Goal: Communication & Community: Answer question/provide support

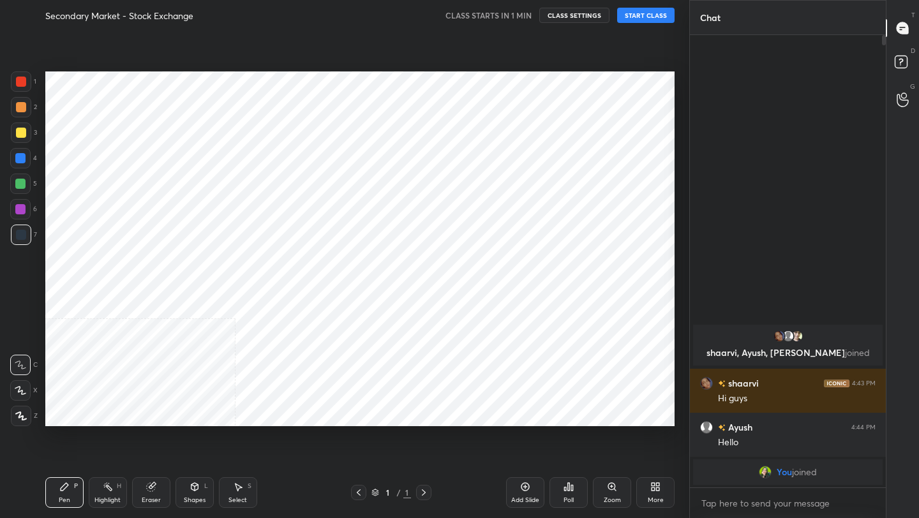
scroll to position [63366, 63165]
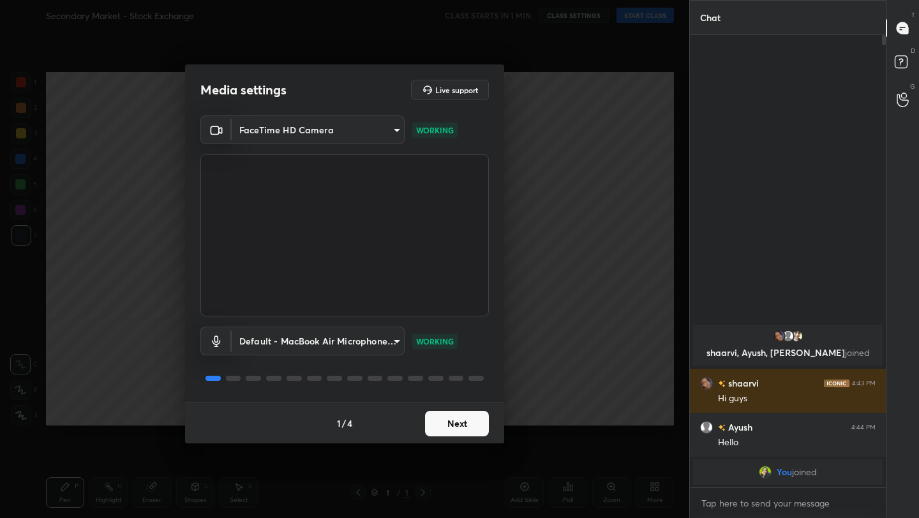
click at [474, 418] on button "Next" at bounding box center [457, 424] width 64 height 26
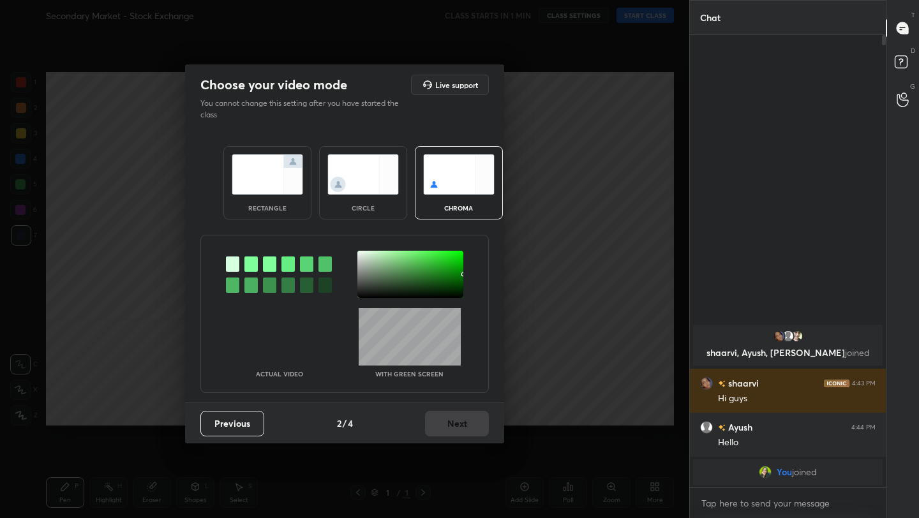
click at [274, 177] on img at bounding box center [267, 174] width 71 height 40
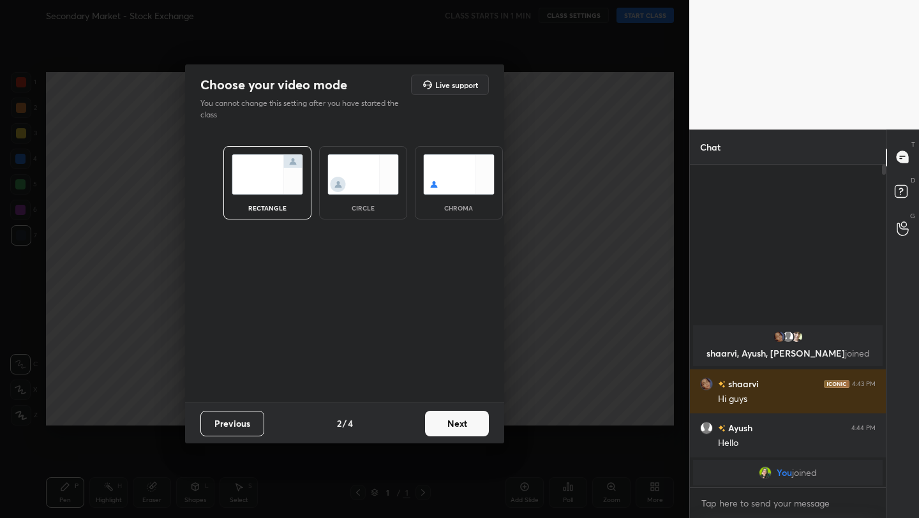
scroll to position [4, 4]
click at [456, 426] on button "Next" at bounding box center [457, 424] width 64 height 26
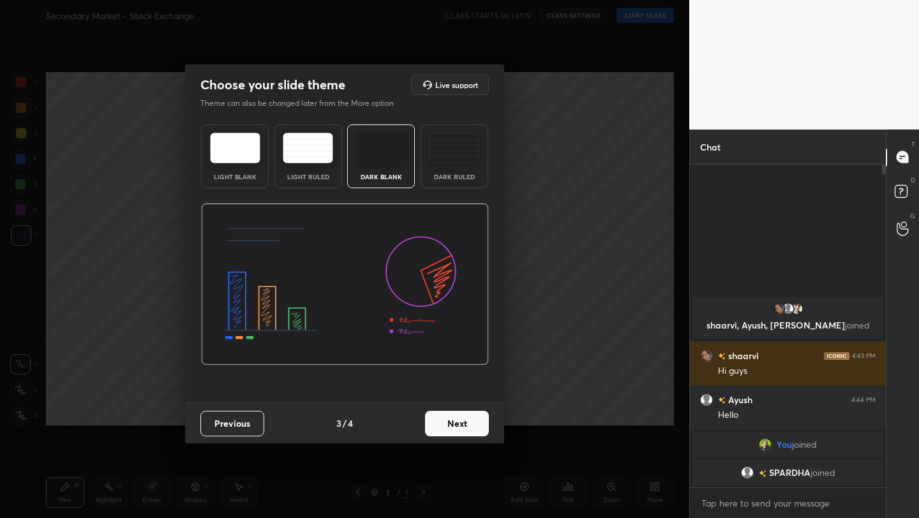
click at [456, 426] on button "Next" at bounding box center [457, 424] width 64 height 26
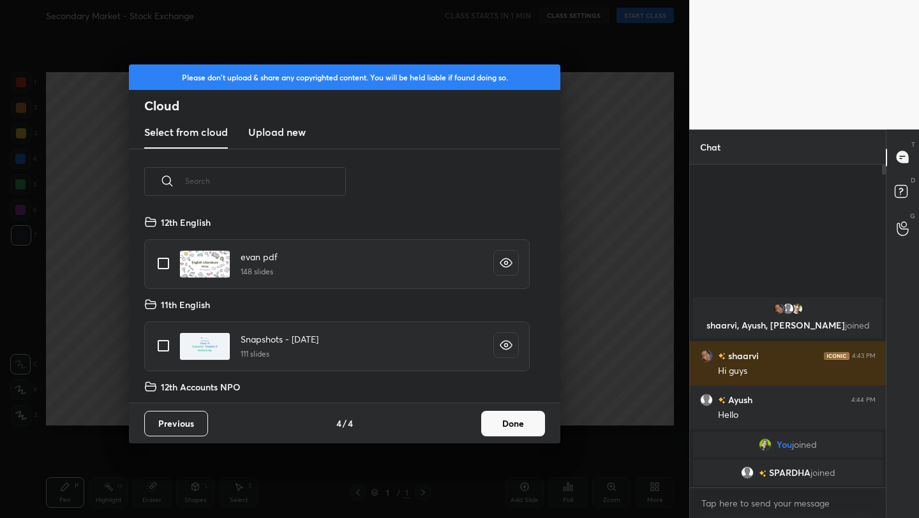
scroll to position [188, 410]
click at [537, 433] on button "Done" at bounding box center [513, 424] width 64 height 26
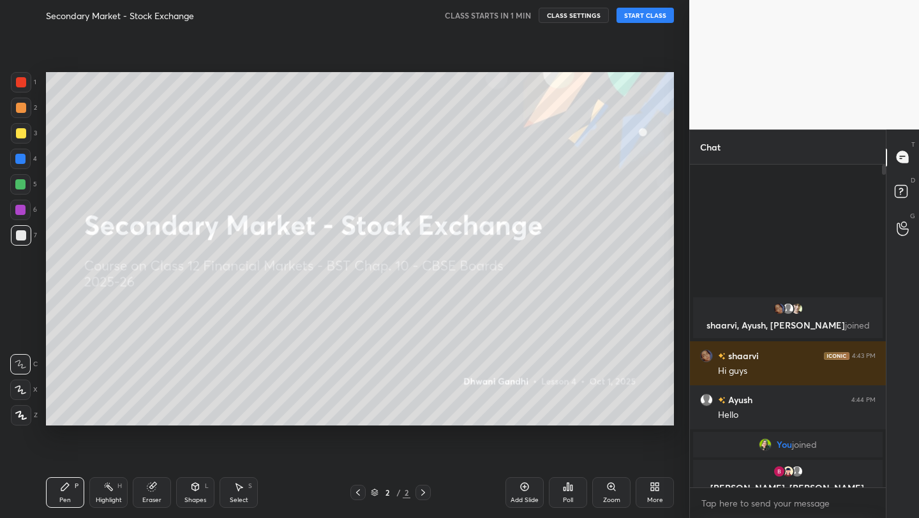
click at [662, 11] on button "START CLASS" at bounding box center [644, 15] width 57 height 15
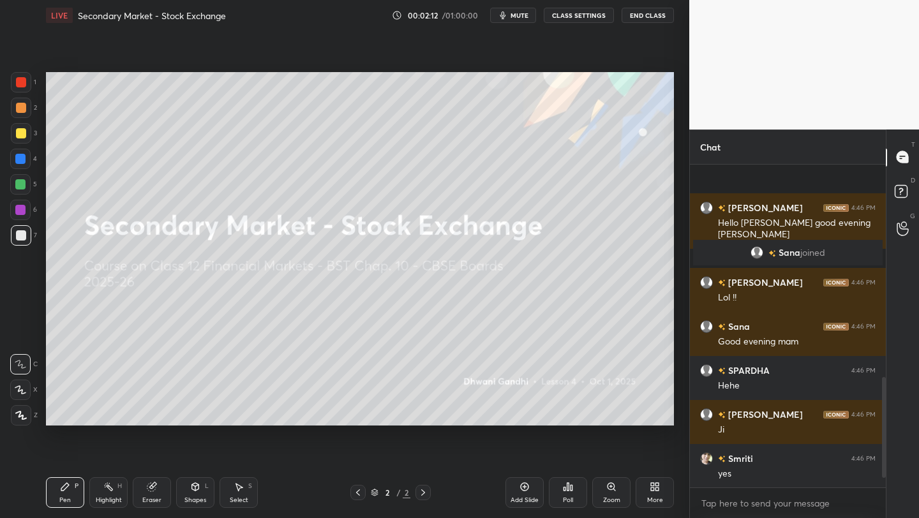
scroll to position [709, 0]
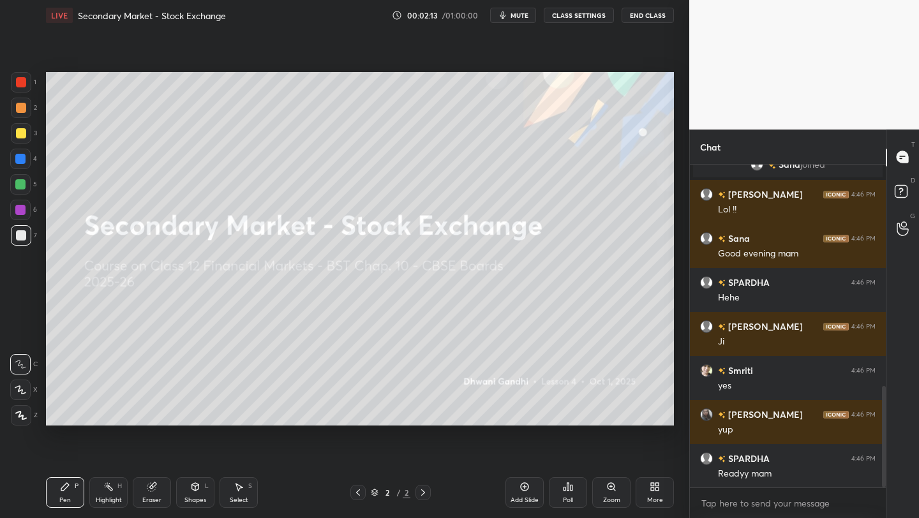
click at [647, 499] on div "More" at bounding box center [655, 500] width 16 height 6
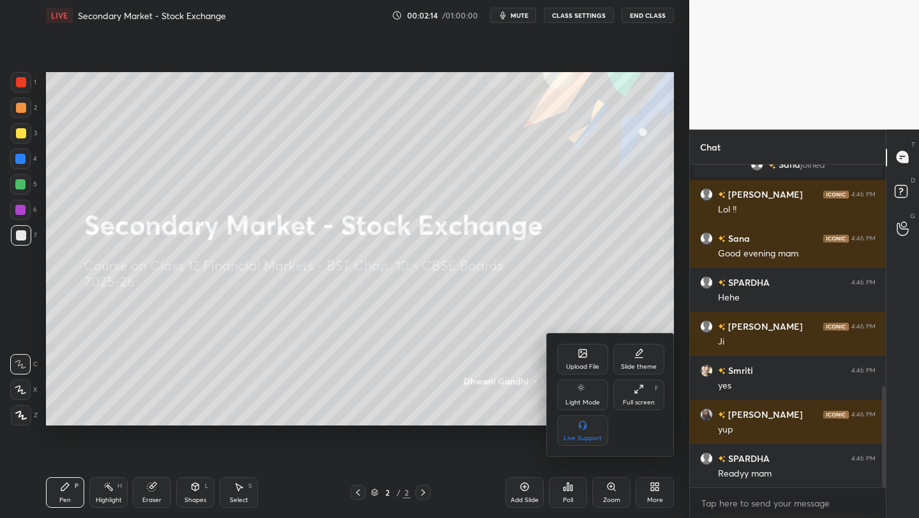
click at [586, 361] on div "Upload File" at bounding box center [582, 359] width 51 height 31
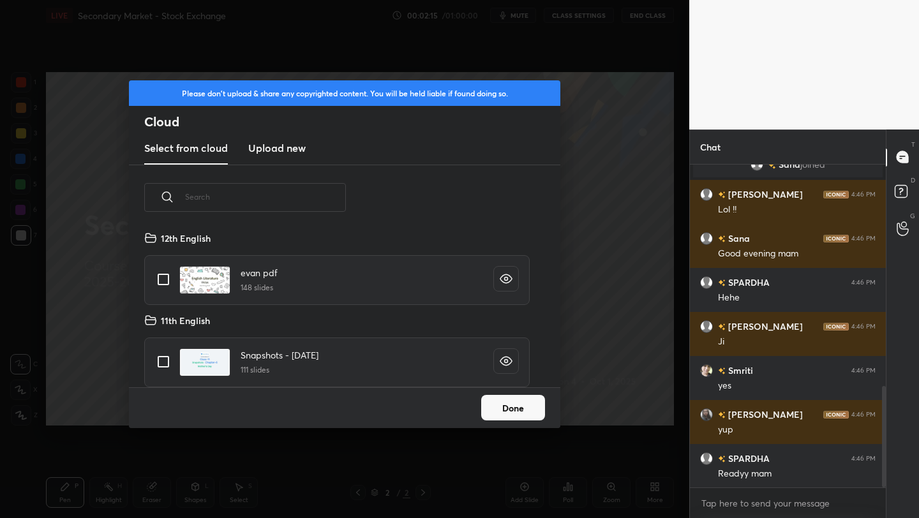
scroll to position [157, 410]
click at [282, 157] on new "Upload new" at bounding box center [276, 149] width 57 height 32
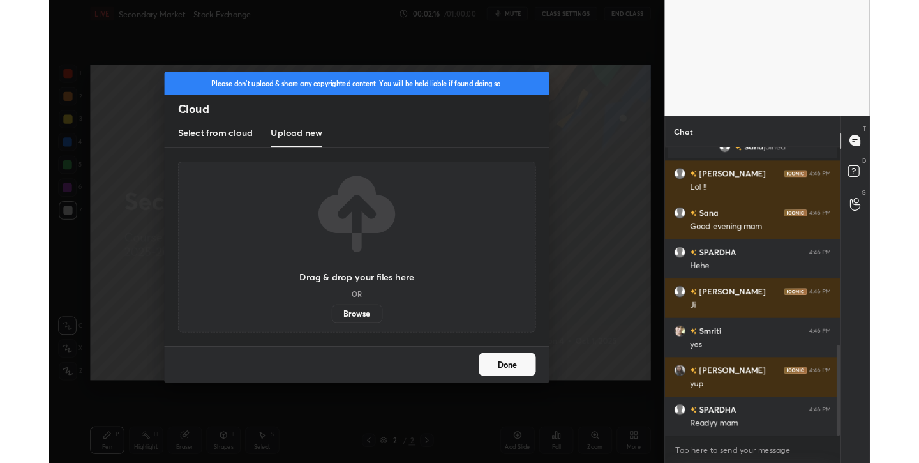
scroll to position [754, 0]
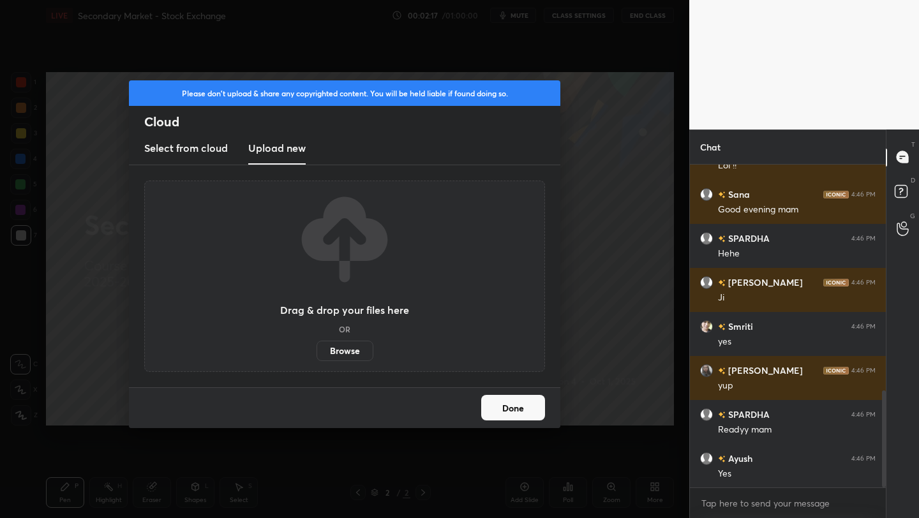
click at [340, 355] on label "Browse" at bounding box center [344, 351] width 57 height 20
click at [316, 355] on input "Browse" at bounding box center [316, 351] width 0 height 20
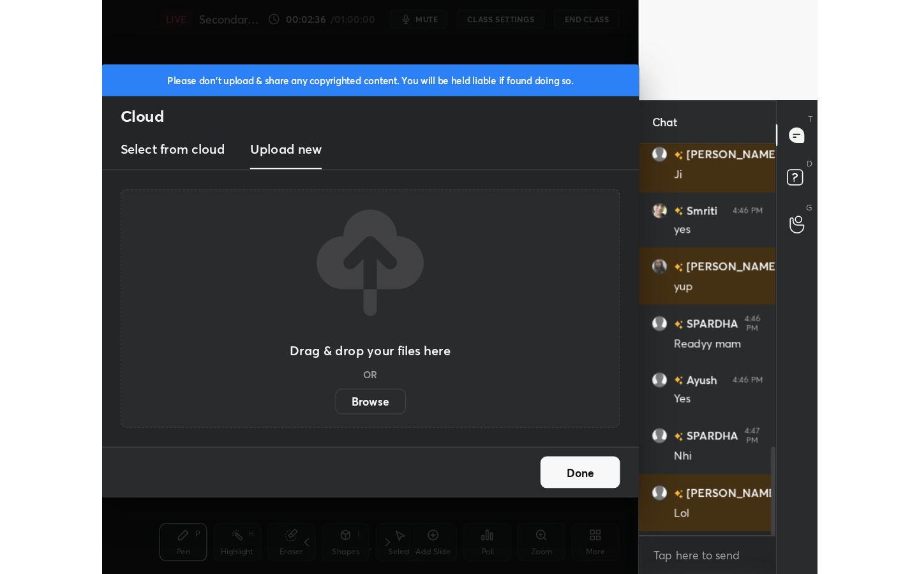
scroll to position [1051, 0]
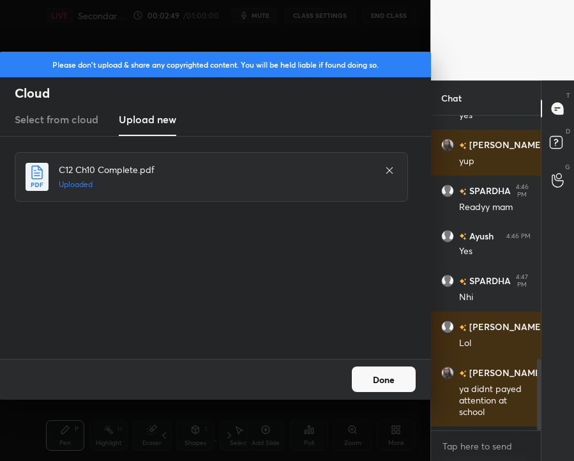
click at [380, 387] on button "Done" at bounding box center [384, 379] width 64 height 26
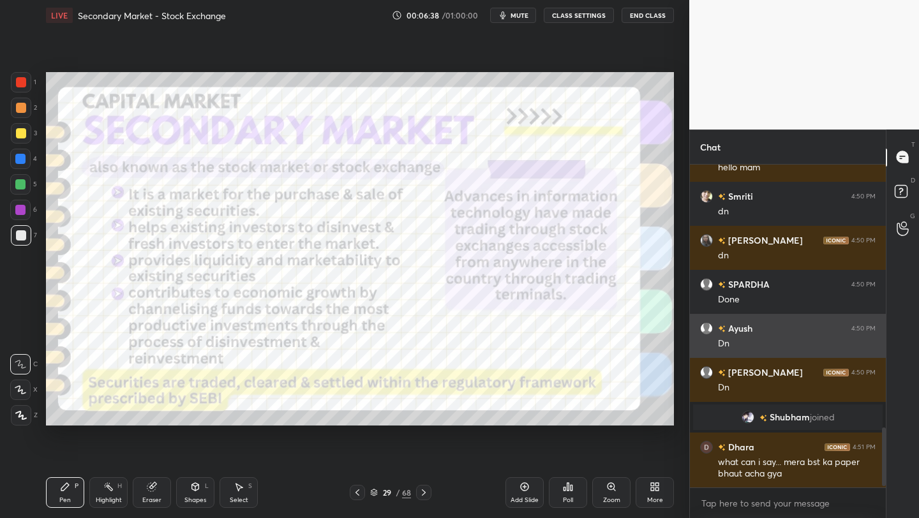
scroll to position [1465, 0]
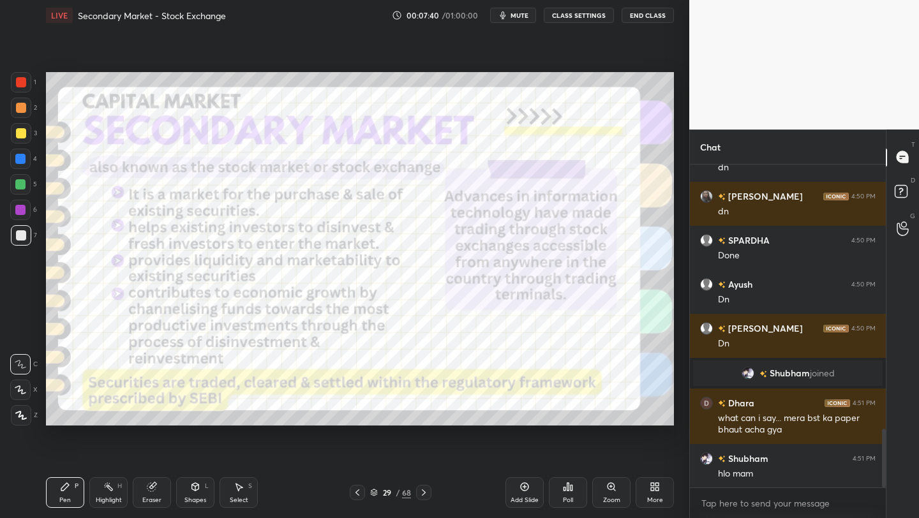
click at [19, 410] on div at bounding box center [21, 415] width 20 height 20
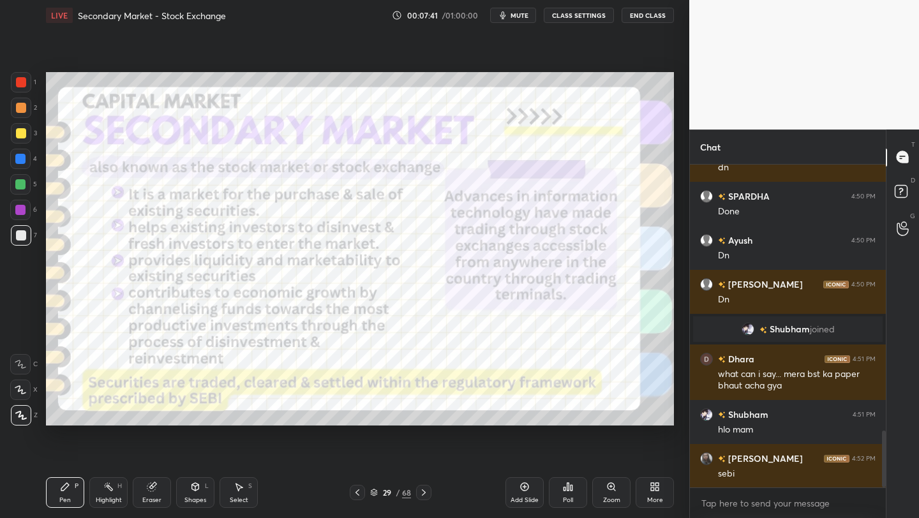
click at [19, 218] on div at bounding box center [20, 210] width 20 height 20
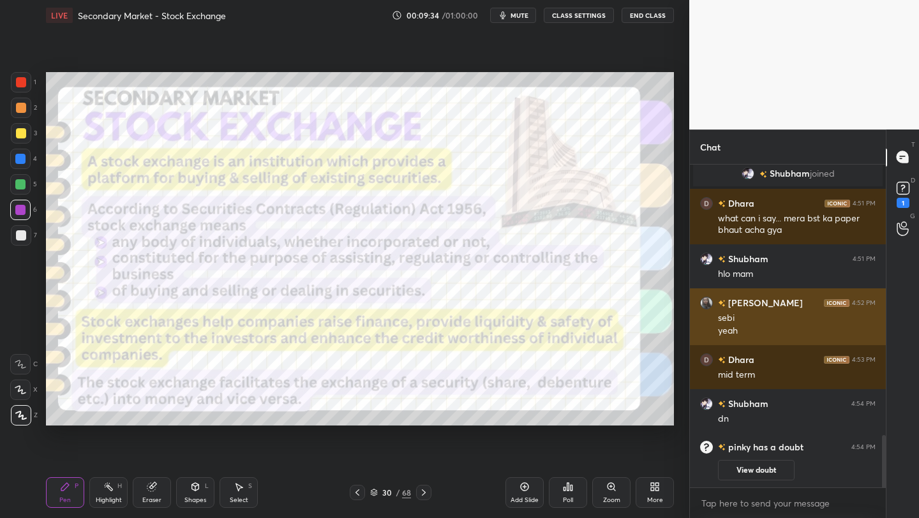
scroll to position [1599, 0]
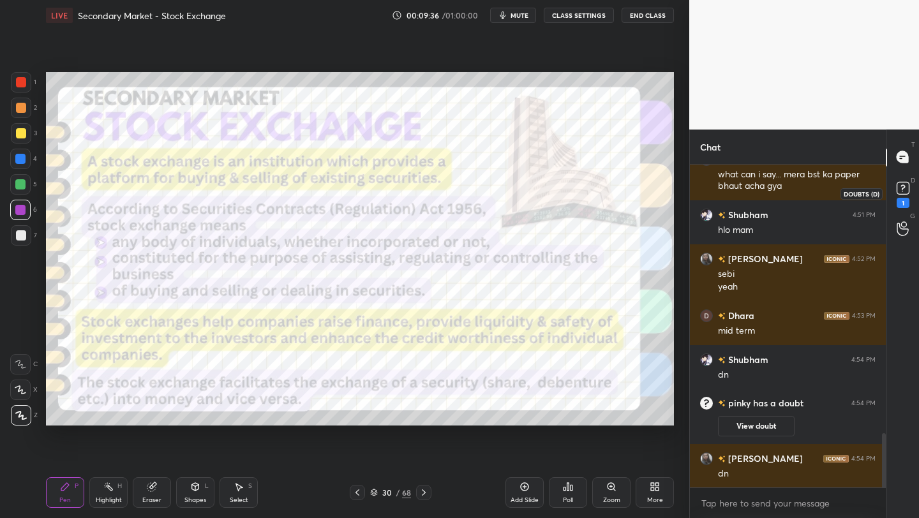
click at [903, 188] on icon at bounding box center [902, 186] width 4 height 5
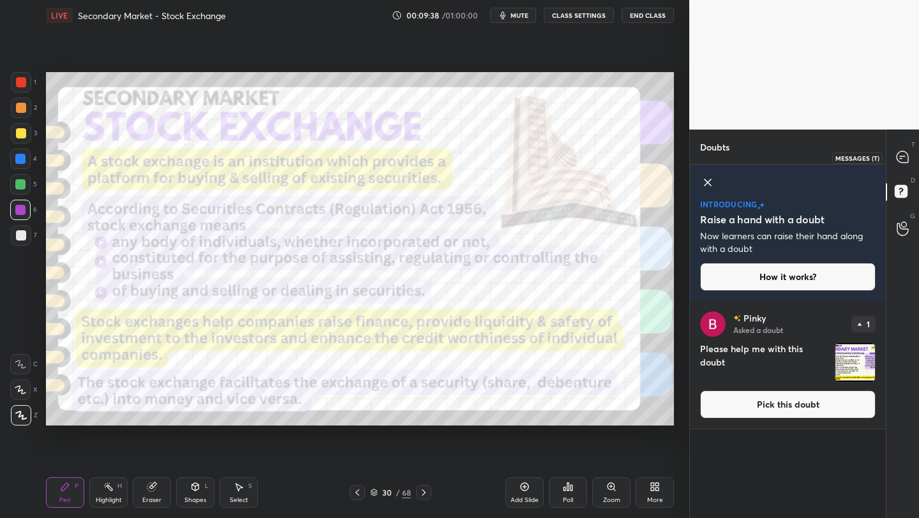
click at [907, 154] on icon at bounding box center [901, 156] width 11 height 11
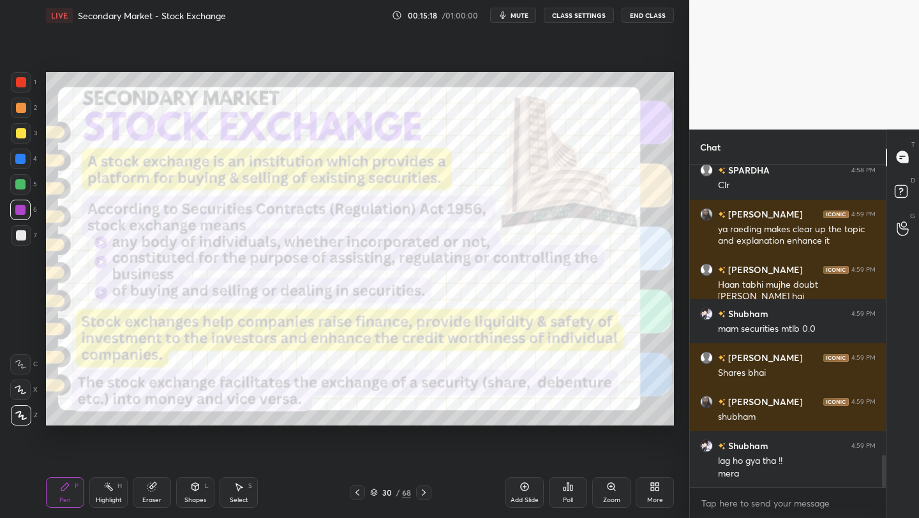
scroll to position [2902, 0]
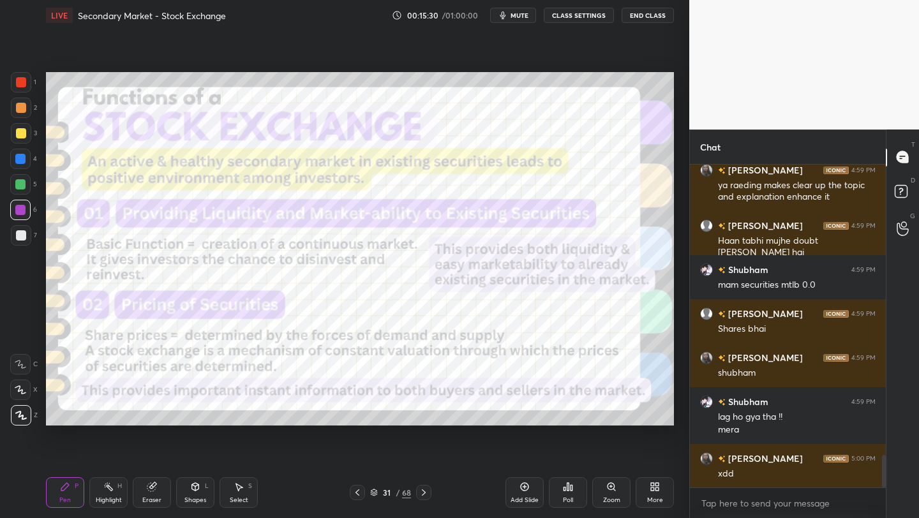
click at [373, 495] on icon at bounding box center [374, 495] width 6 height 2
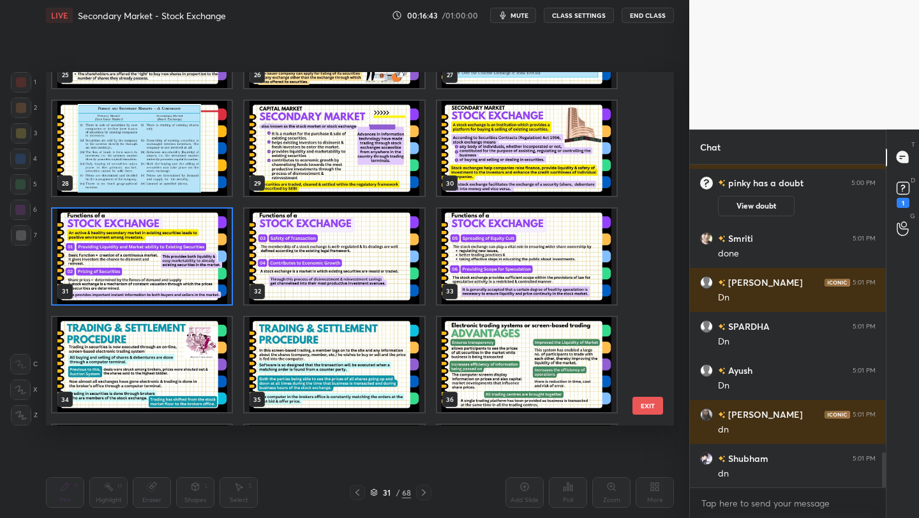
scroll to position [951, 0]
click at [157, 231] on img "grid" at bounding box center [141, 257] width 179 height 96
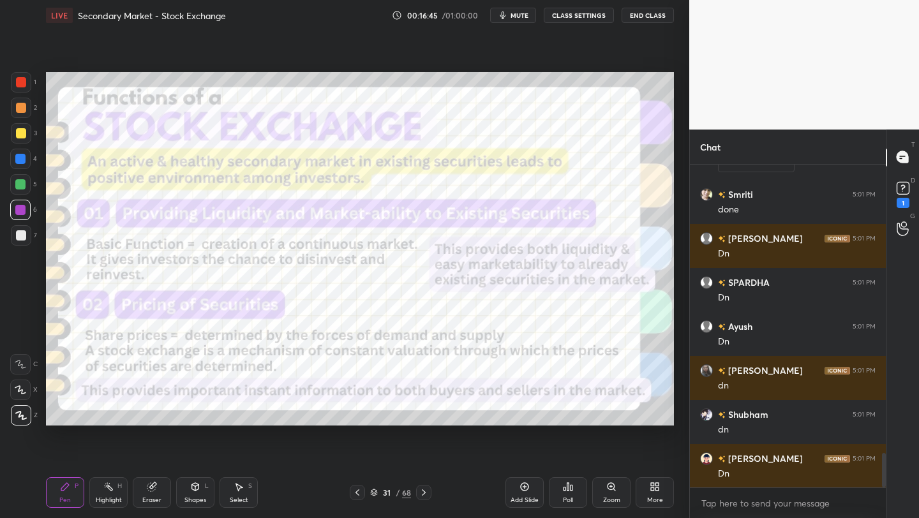
click at [157, 231] on img "grid" at bounding box center [141, 257] width 179 height 96
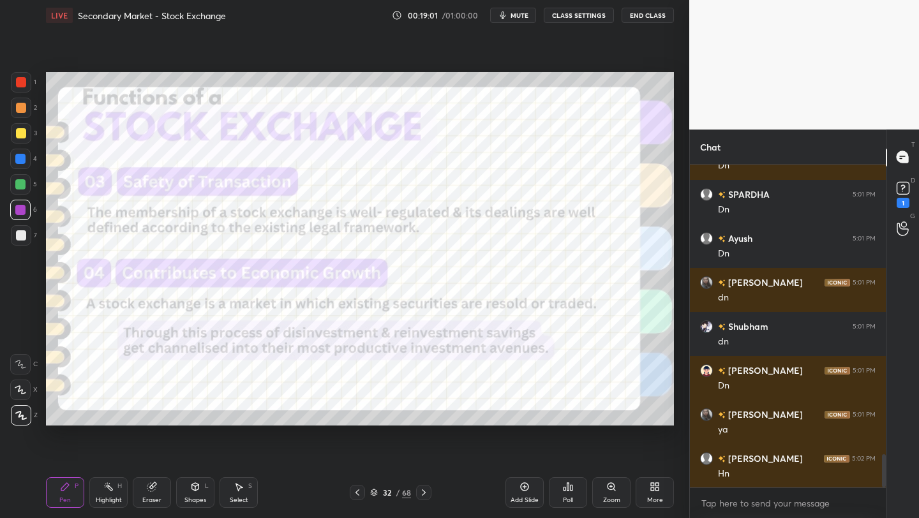
scroll to position [2844, 0]
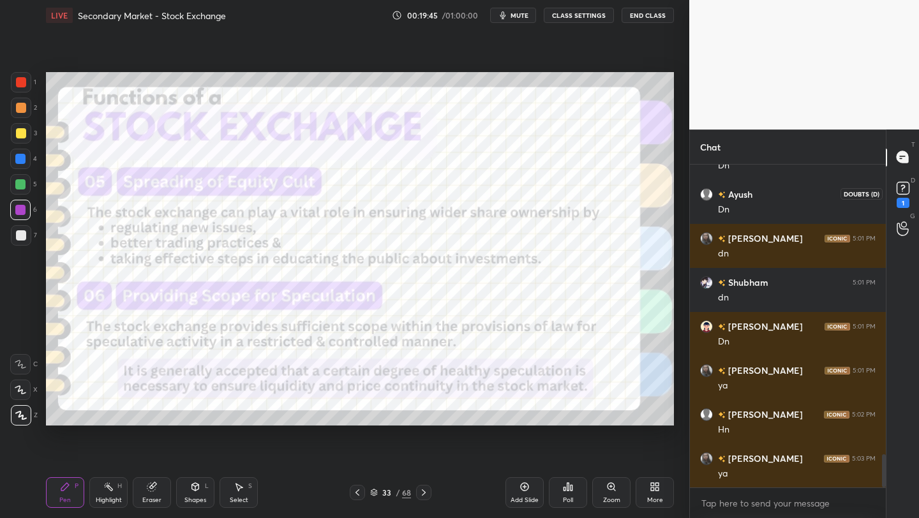
click at [899, 183] on rect at bounding box center [902, 188] width 12 height 12
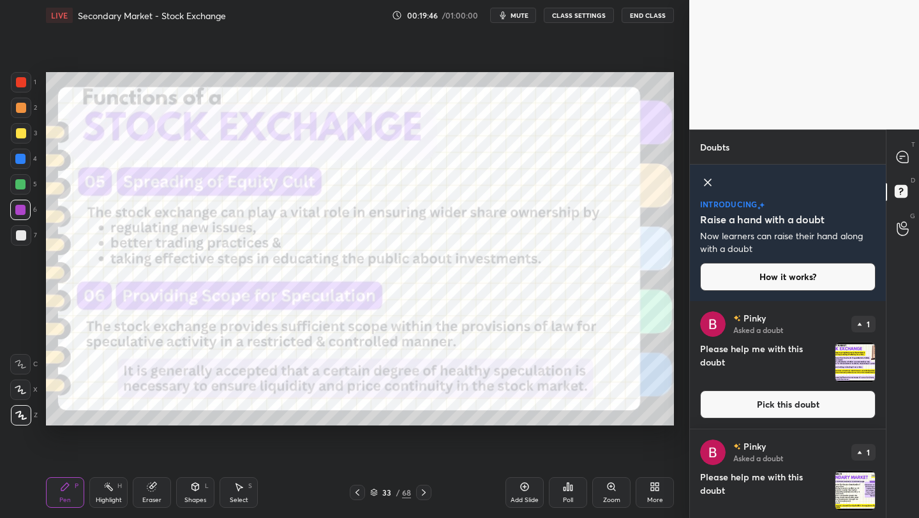
scroll to position [40, 0]
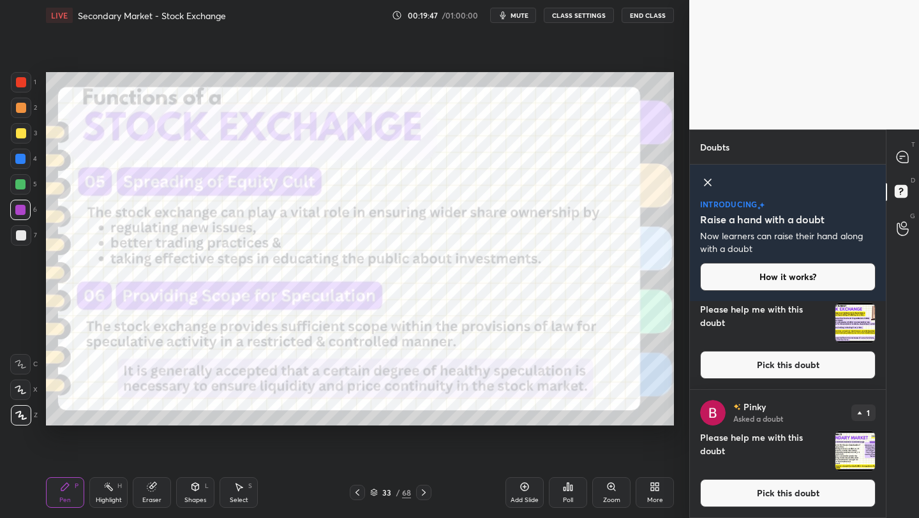
click at [906, 158] on icon at bounding box center [901, 156] width 11 height 11
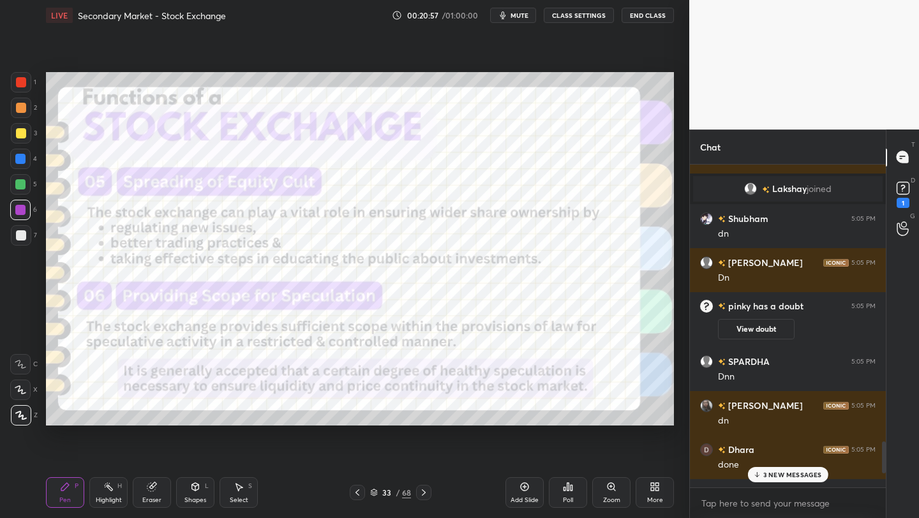
scroll to position [3089, 0]
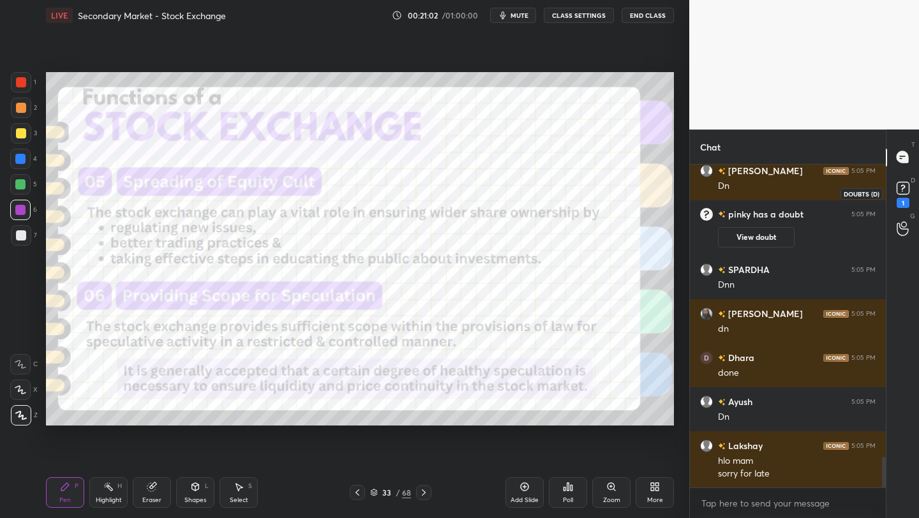
click at [902, 182] on rect at bounding box center [902, 188] width 12 height 12
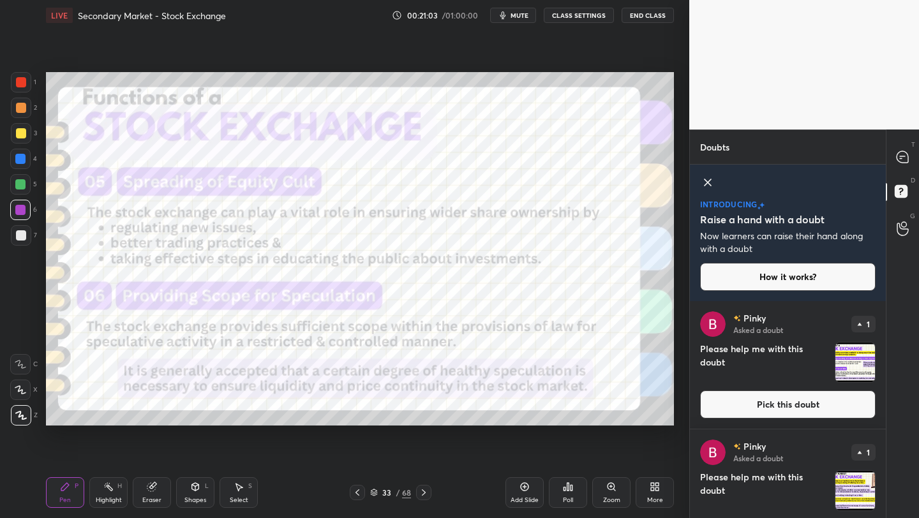
scroll to position [168, 0]
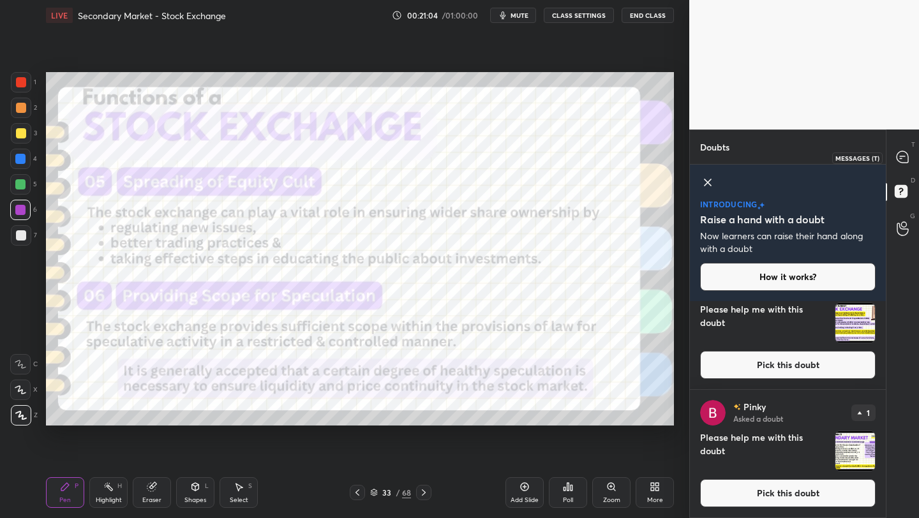
click at [894, 154] on div at bounding box center [903, 157] width 26 height 23
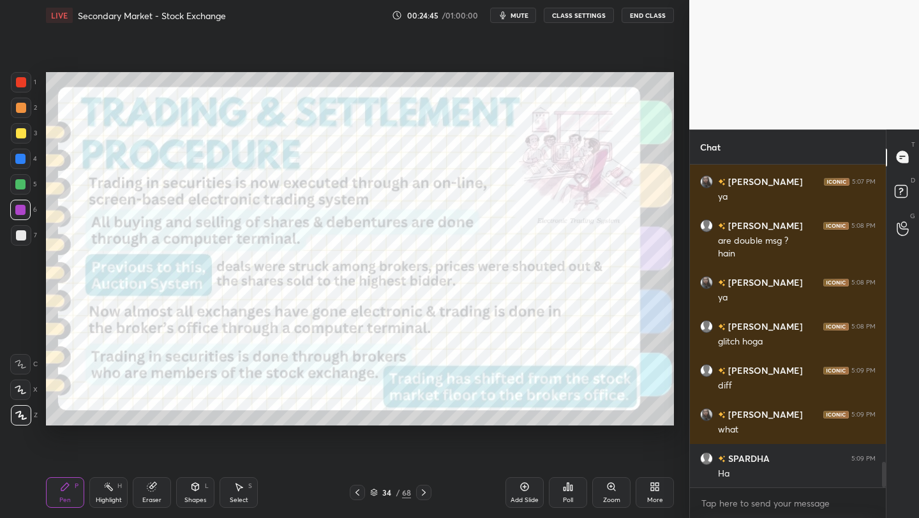
scroll to position [3764, 0]
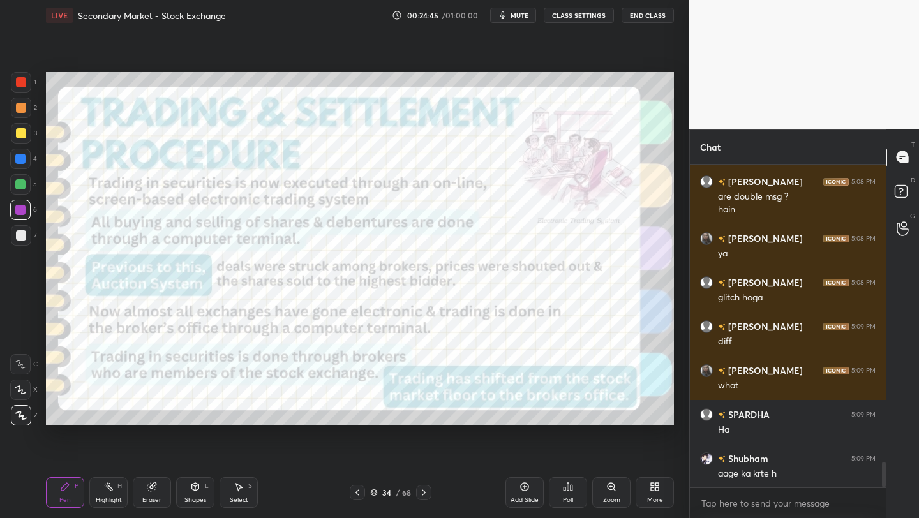
click at [372, 498] on div "34 / 68" at bounding box center [391, 492] width 82 height 15
click at [374, 491] on icon at bounding box center [374, 493] width 8 height 8
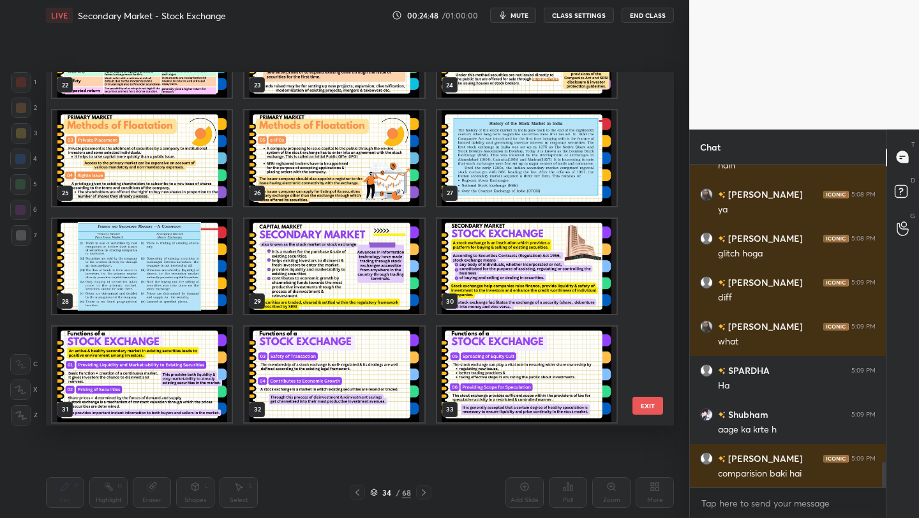
scroll to position [829, 0]
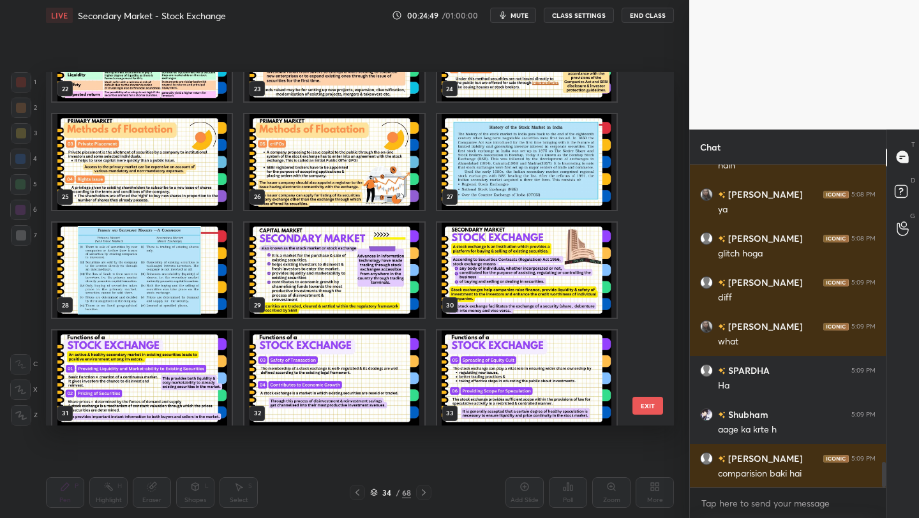
click at [115, 255] on img "grid" at bounding box center [141, 271] width 179 height 96
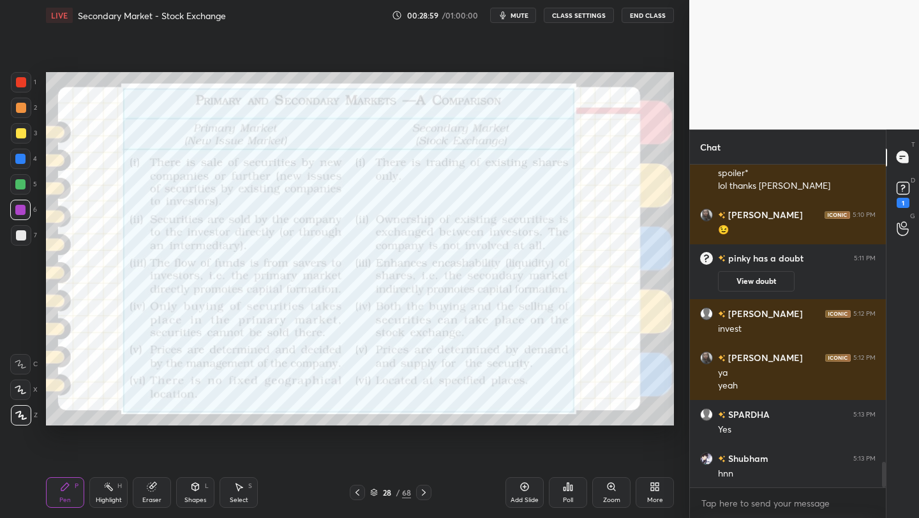
scroll to position [3822, 0]
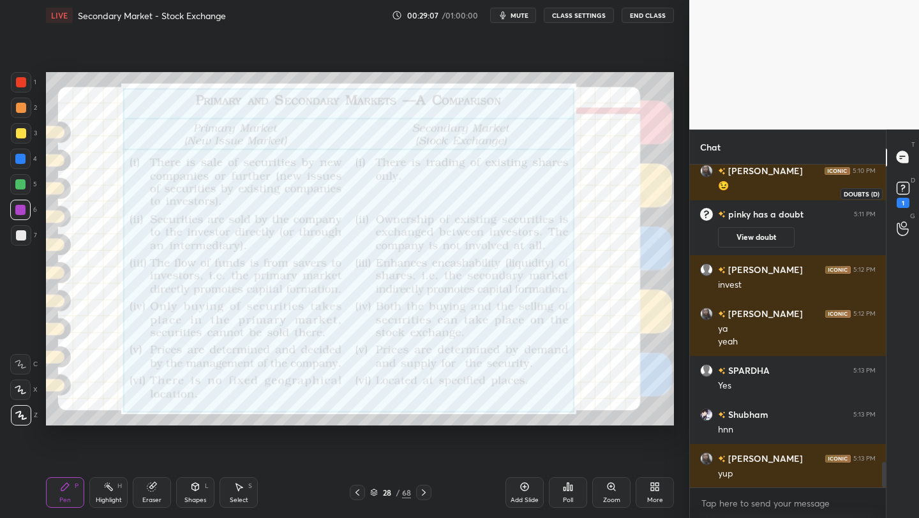
click at [898, 188] on rect at bounding box center [902, 188] width 12 height 12
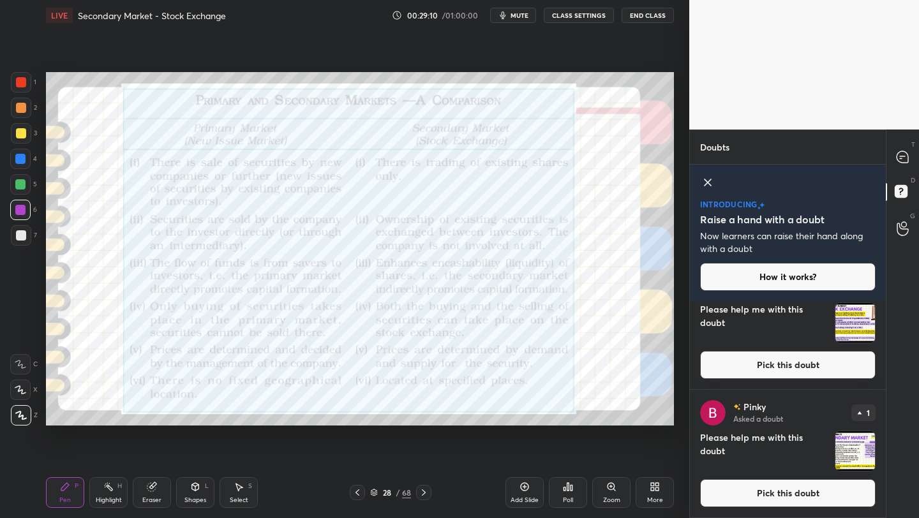
scroll to position [0, 0]
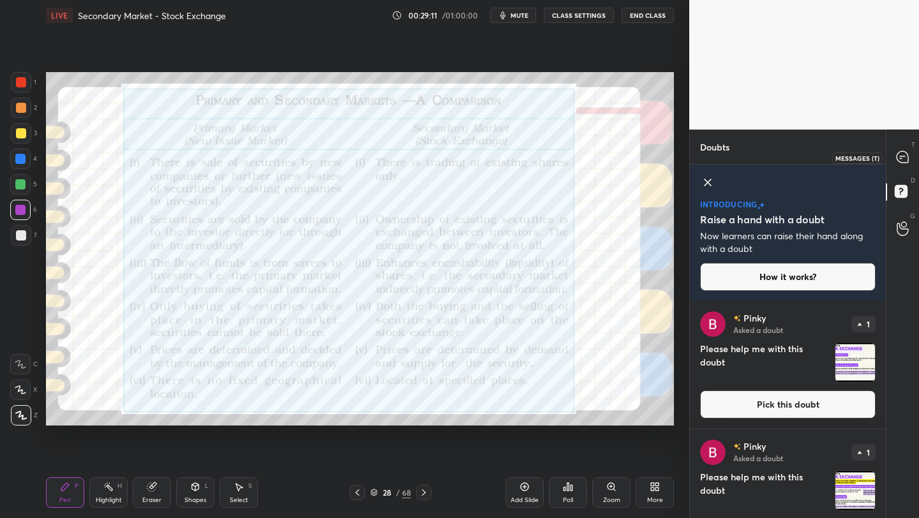
click at [912, 161] on div at bounding box center [903, 157] width 26 height 23
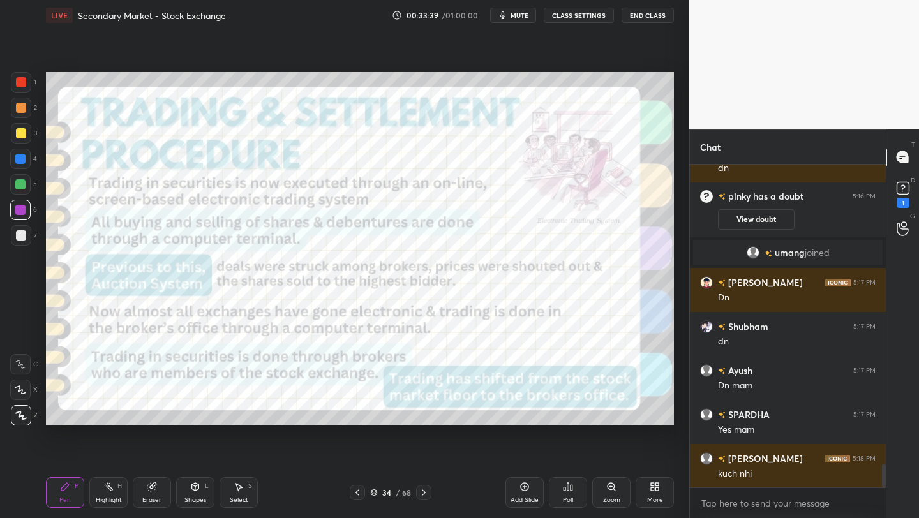
scroll to position [4247, 0]
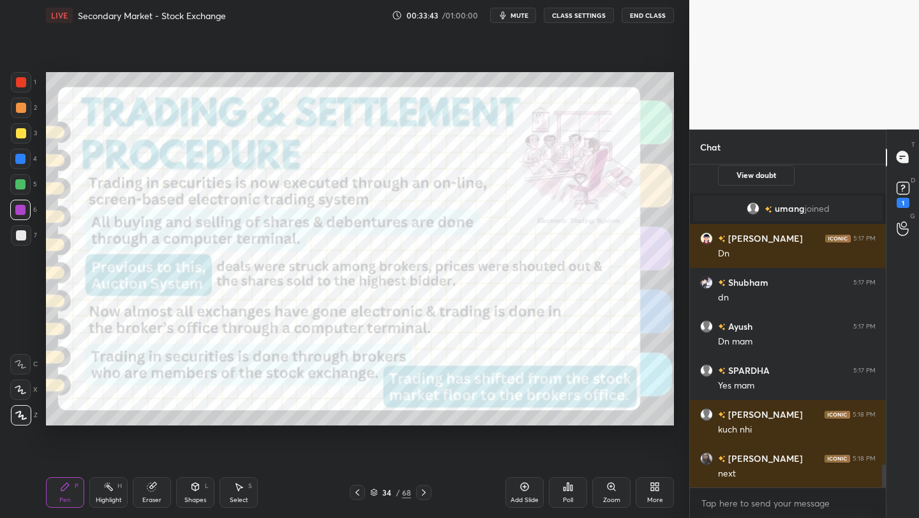
click at [371, 492] on icon at bounding box center [374, 493] width 8 height 8
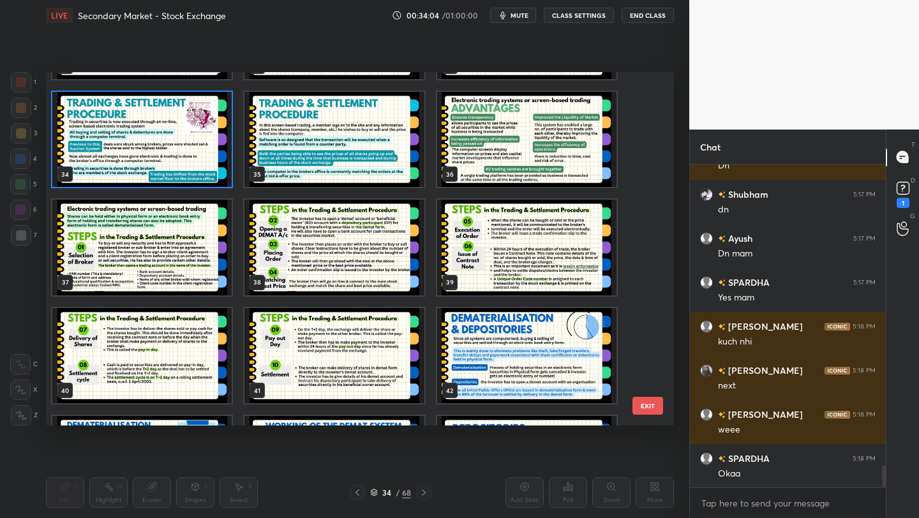
scroll to position [1176, 0]
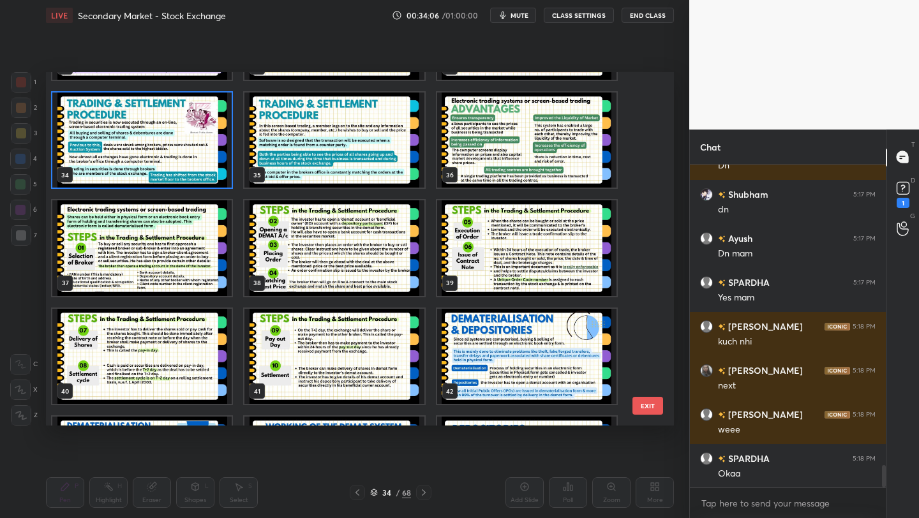
click at [168, 161] on img "grid" at bounding box center [141, 141] width 179 height 96
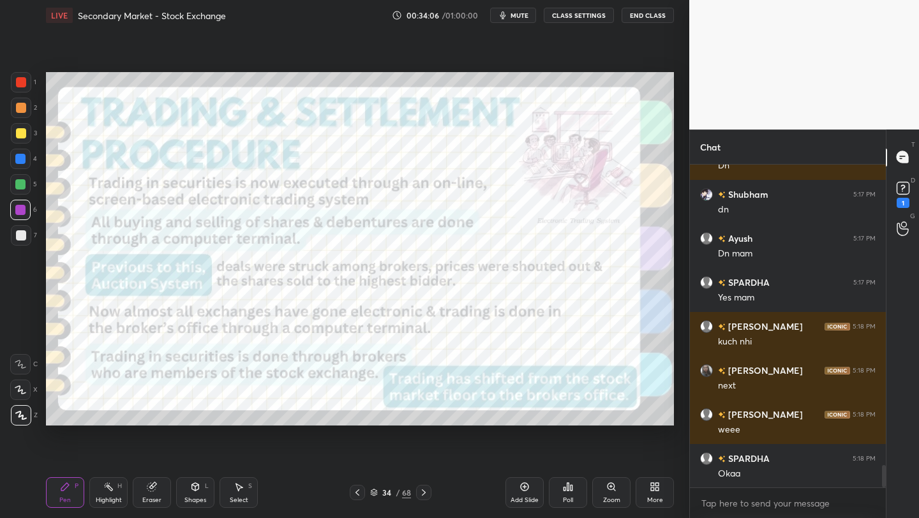
click at [168, 161] on img "grid" at bounding box center [141, 141] width 179 height 96
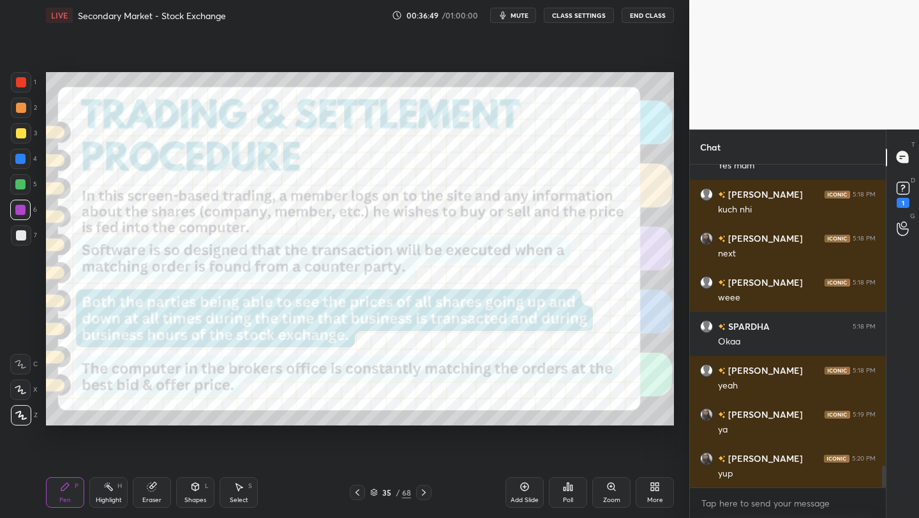
scroll to position [4511, 0]
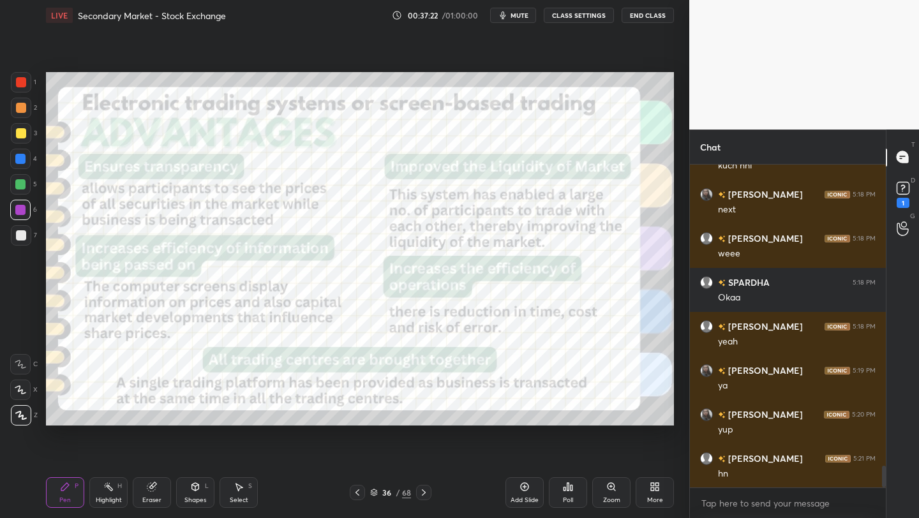
click at [371, 500] on div "Pen P Highlight H Eraser Shapes L Select S 36 / 68 Add Slide Poll Zoom More" at bounding box center [360, 492] width 628 height 51
click at [374, 491] on icon at bounding box center [374, 493] width 8 height 8
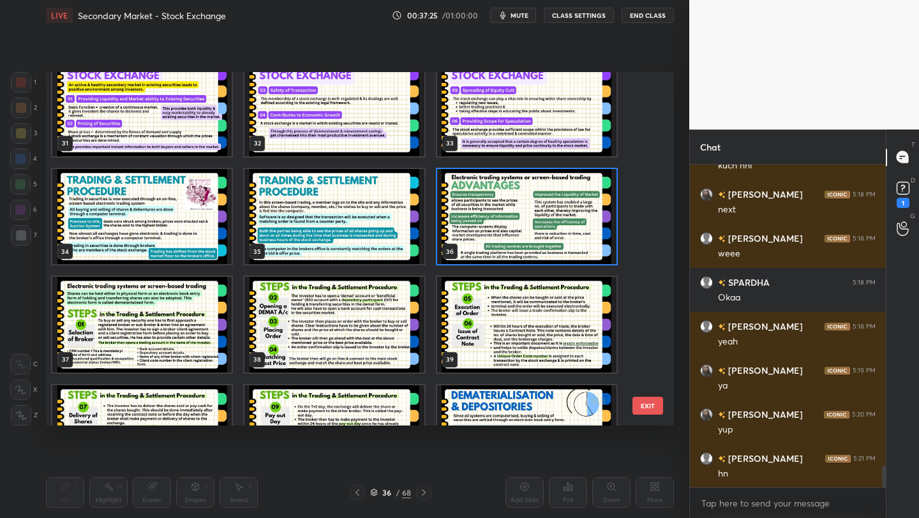
scroll to position [1102, 0]
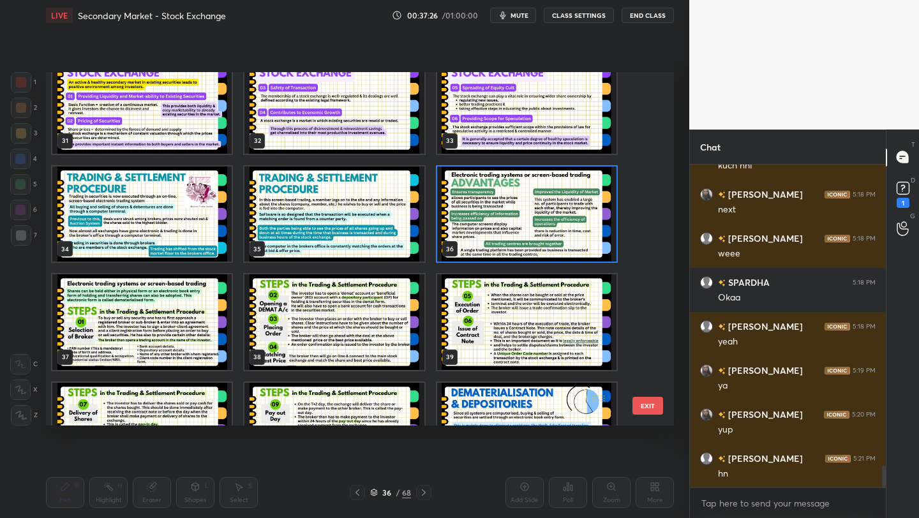
click at [503, 174] on img "grid" at bounding box center [526, 215] width 179 height 96
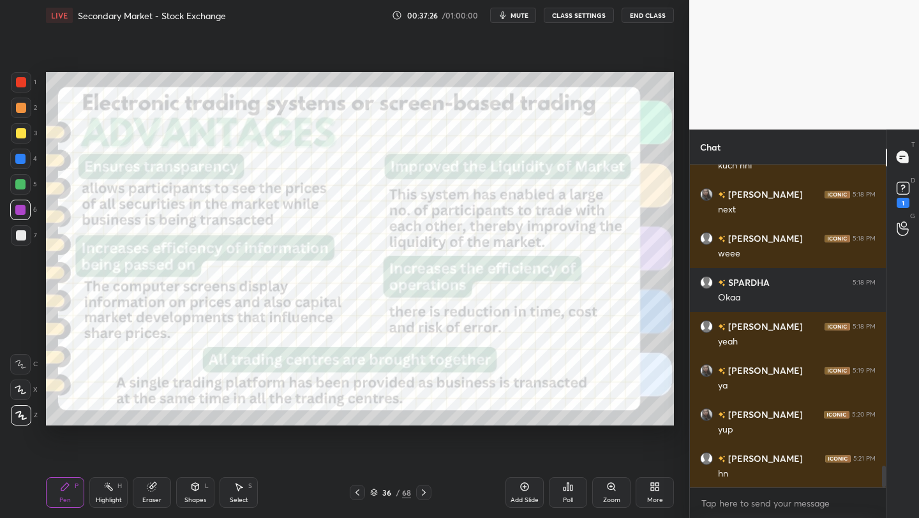
click at [503, 174] on img "grid" at bounding box center [526, 215] width 179 height 96
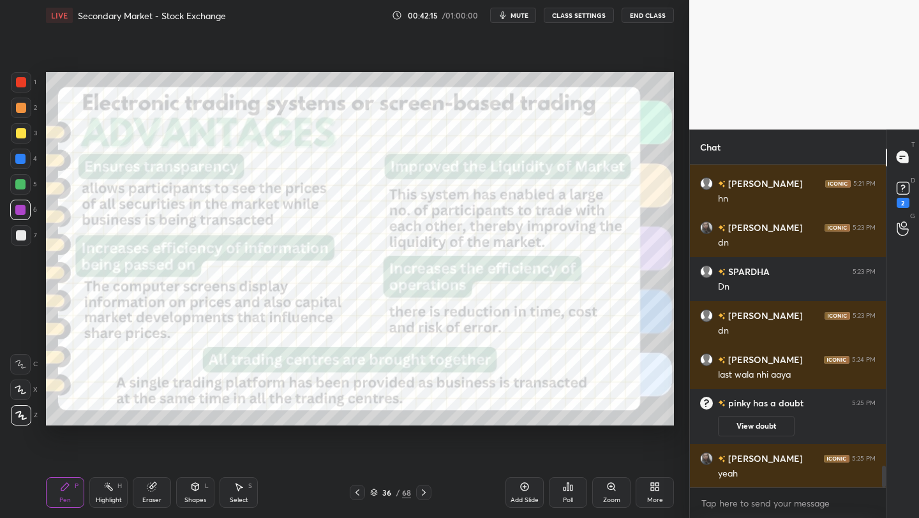
scroll to position [4501, 0]
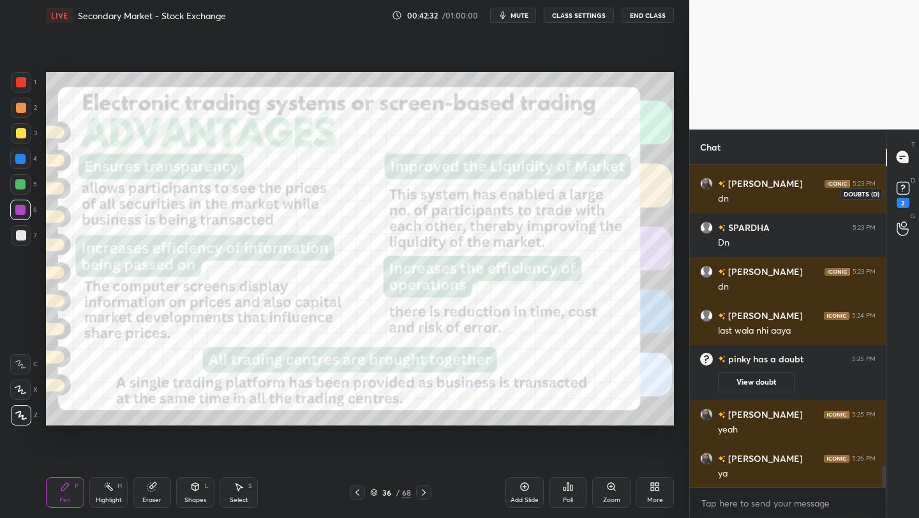
click at [903, 190] on rect at bounding box center [902, 188] width 12 height 12
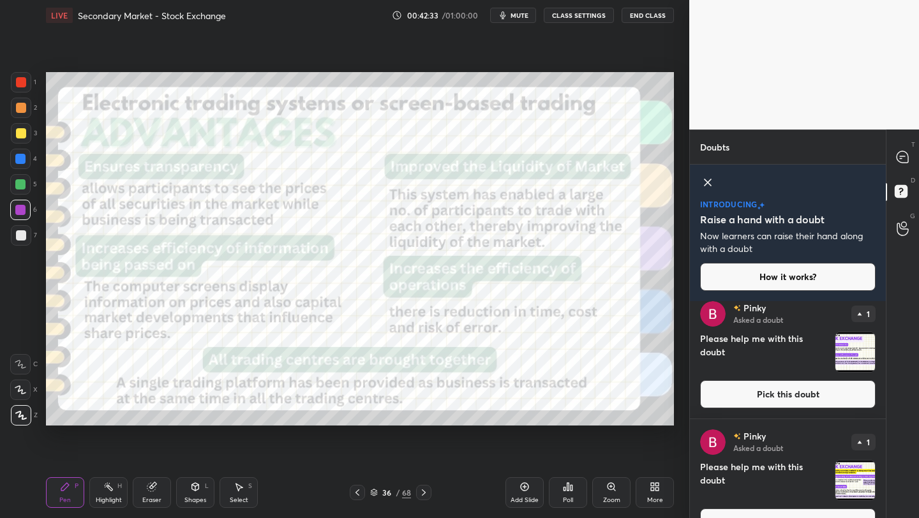
scroll to position [553, 0]
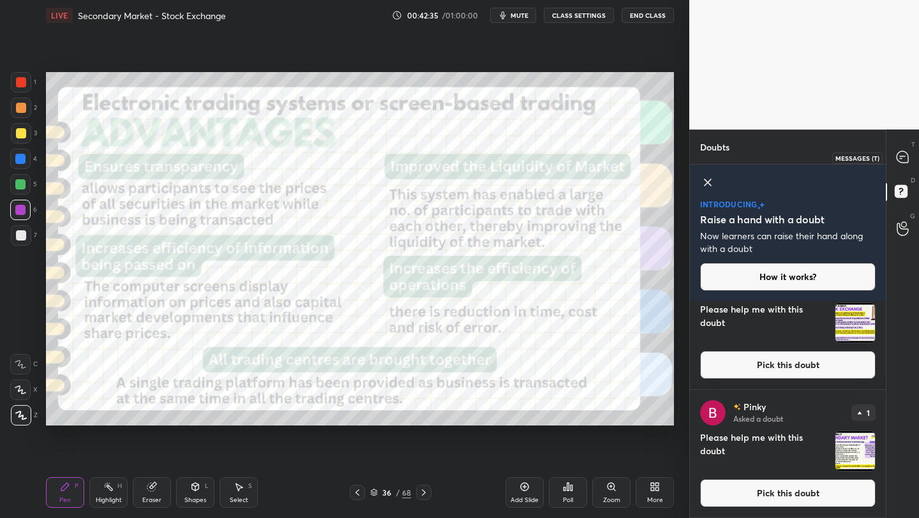
click at [909, 147] on div at bounding box center [903, 157] width 26 height 23
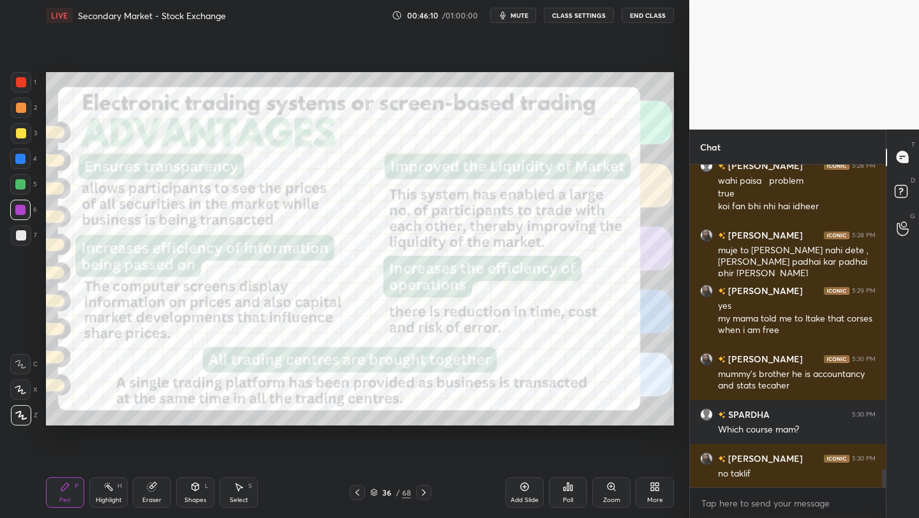
scroll to position [5346, 0]
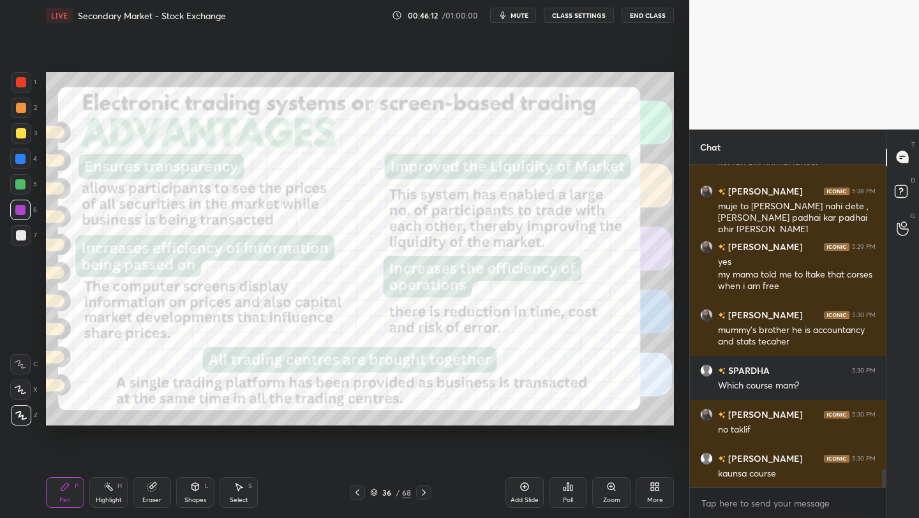
click at [440, 449] on div "Setting up your live class Poll for secs No correct answer Start poll" at bounding box center [360, 249] width 638 height 436
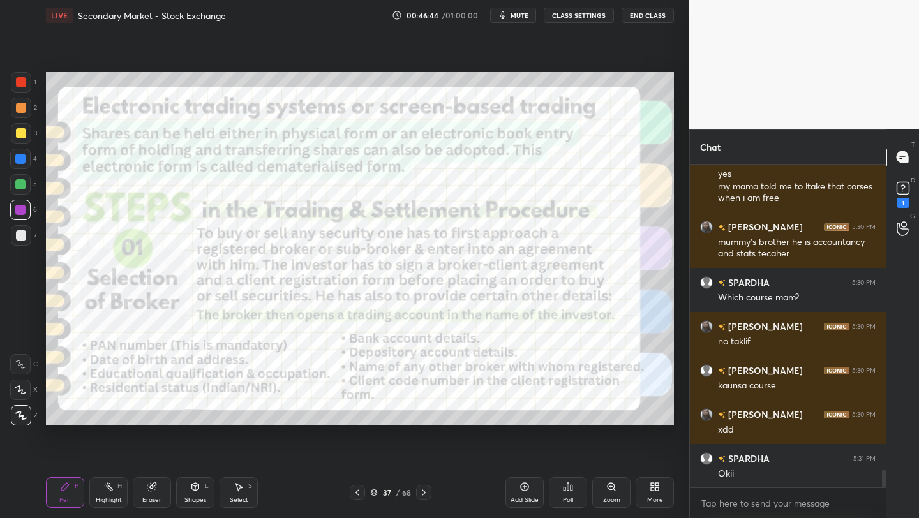
scroll to position [5489, 0]
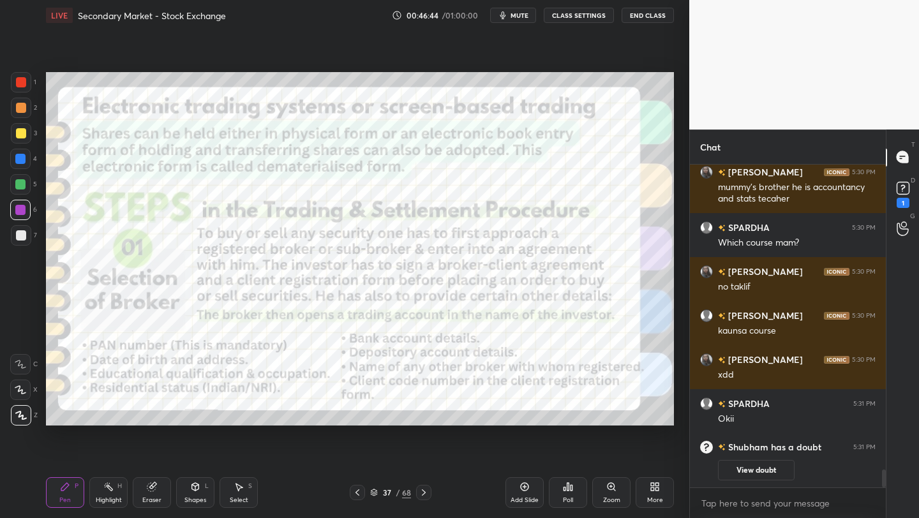
click at [376, 494] on icon at bounding box center [374, 493] width 8 height 8
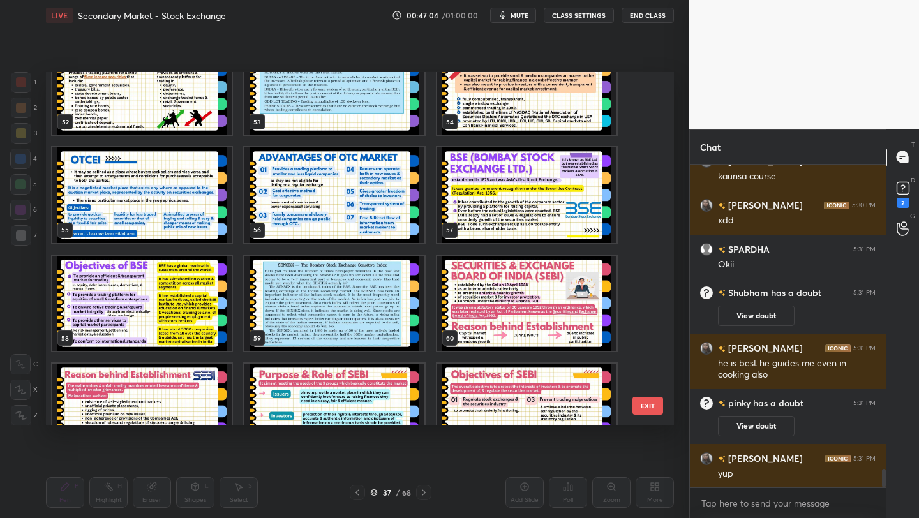
scroll to position [5241, 0]
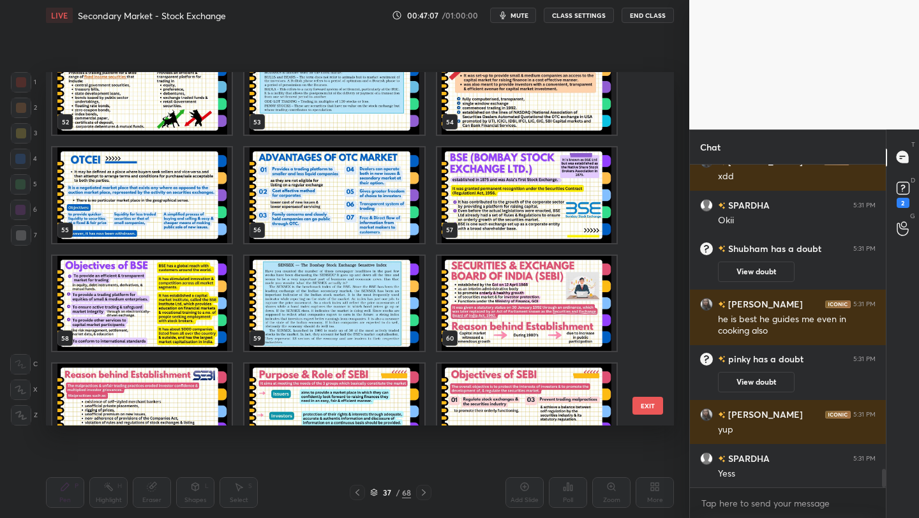
click at [542, 174] on img "grid" at bounding box center [526, 195] width 179 height 96
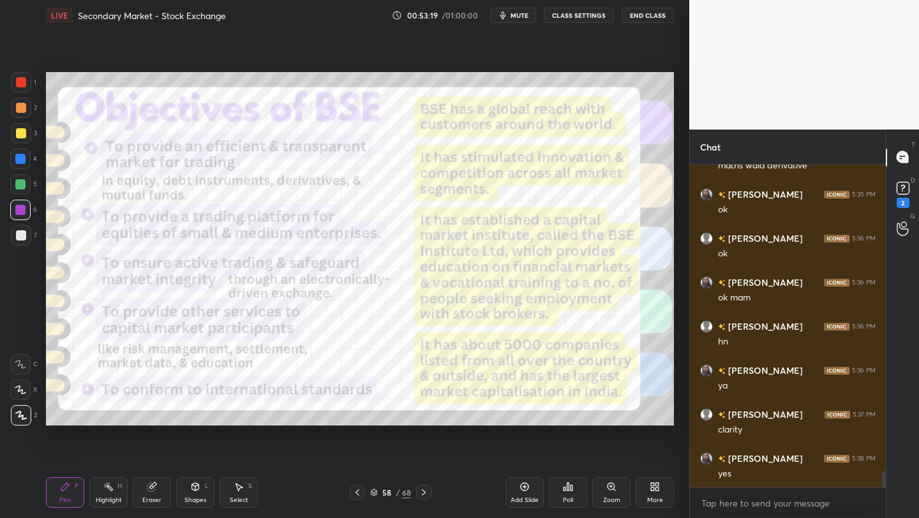
scroll to position [6033, 0]
click at [375, 490] on icon at bounding box center [374, 493] width 8 height 8
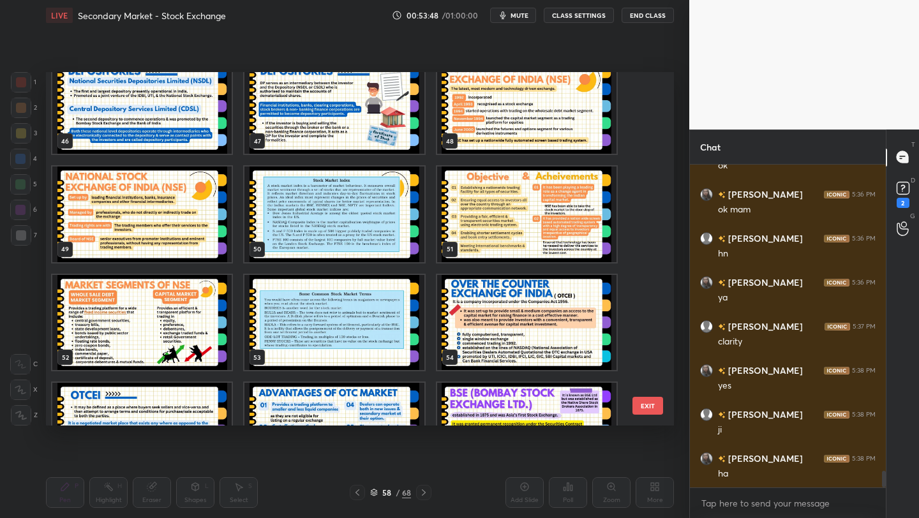
scroll to position [1696, 0]
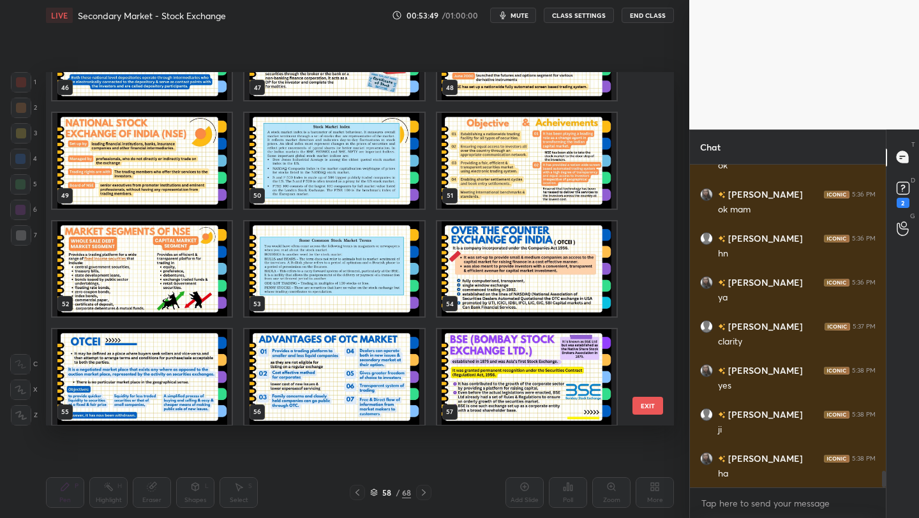
click at [546, 264] on img "grid" at bounding box center [526, 269] width 179 height 96
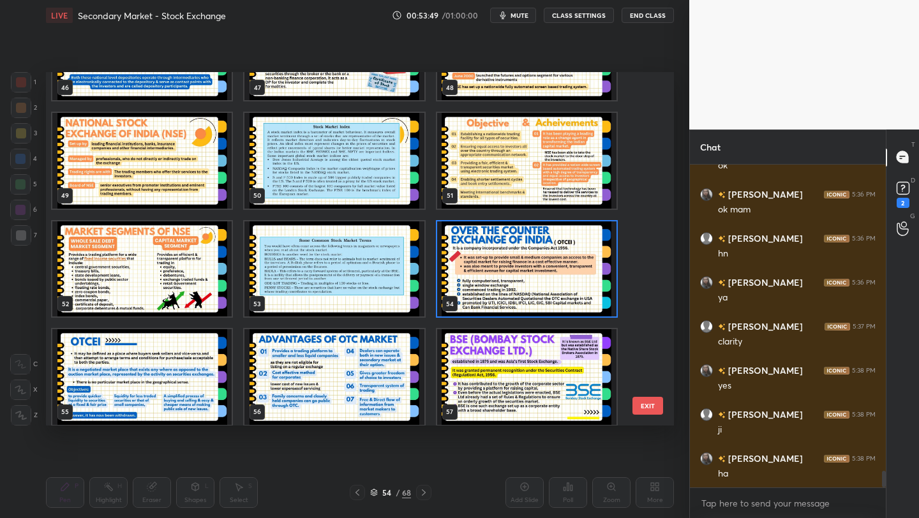
click at [546, 264] on img "grid" at bounding box center [526, 269] width 179 height 96
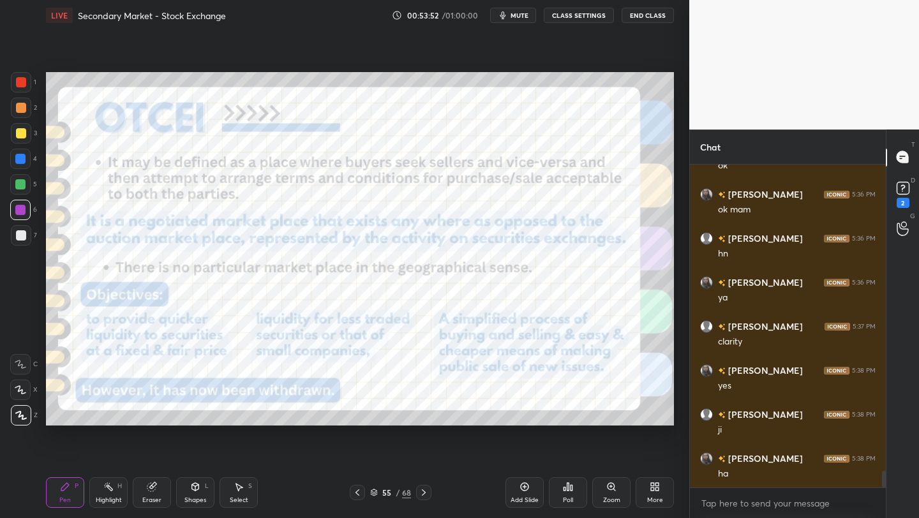
scroll to position [6121, 0]
click at [378, 491] on div "55 / 68" at bounding box center [390, 492] width 41 height 11
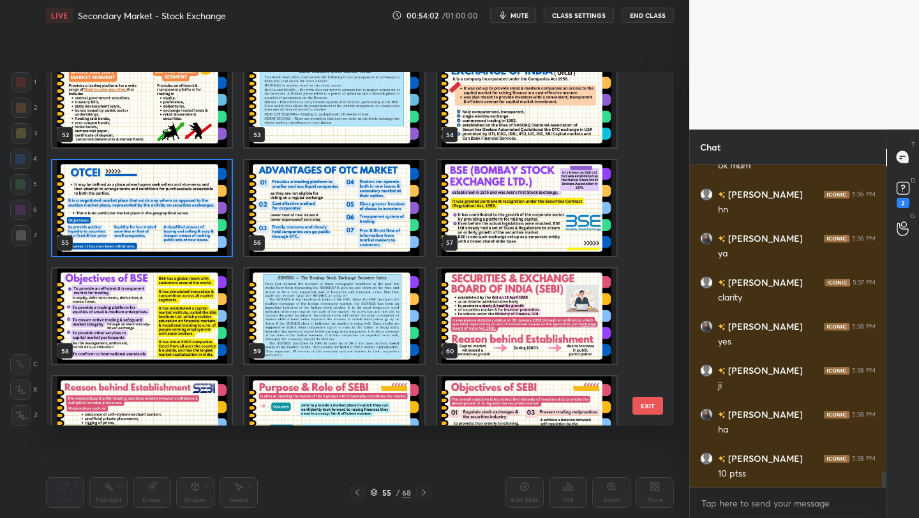
scroll to position [6165, 0]
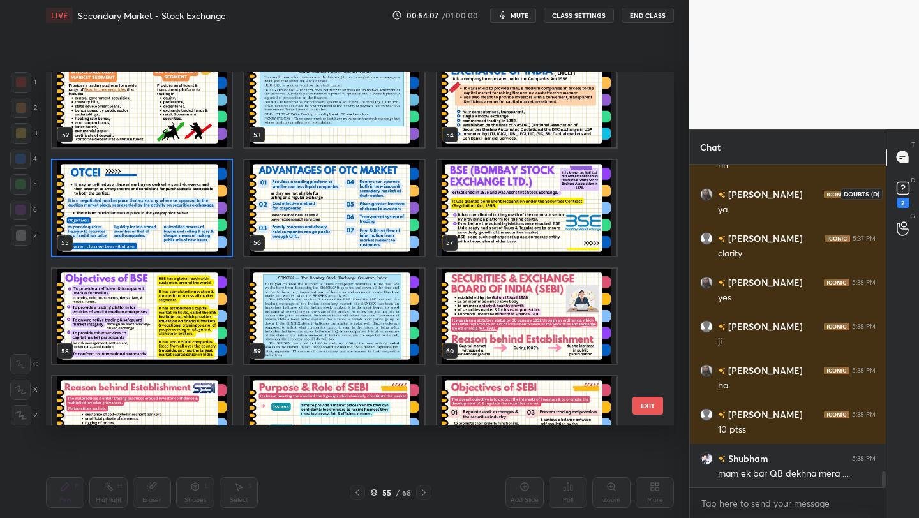
click at [908, 191] on rect at bounding box center [902, 188] width 12 height 12
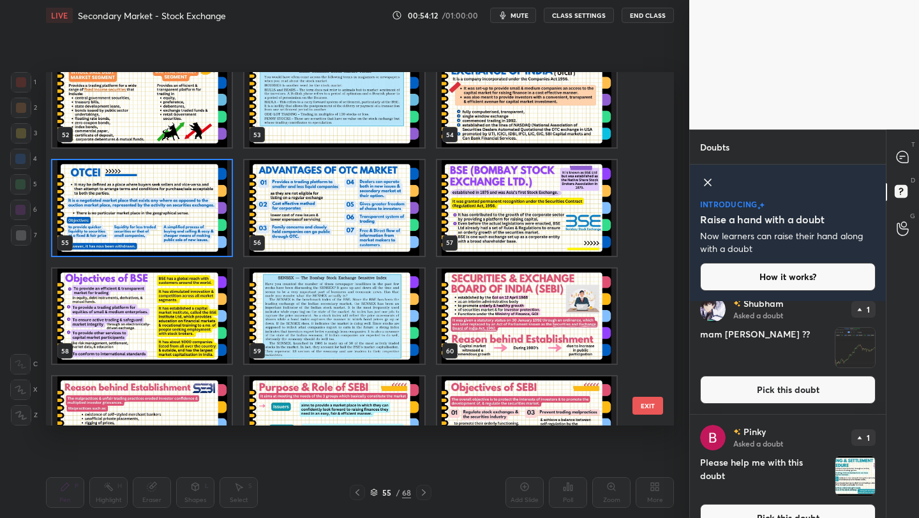
click at [798, 382] on button "Pick this doubt" at bounding box center [787, 390] width 175 height 28
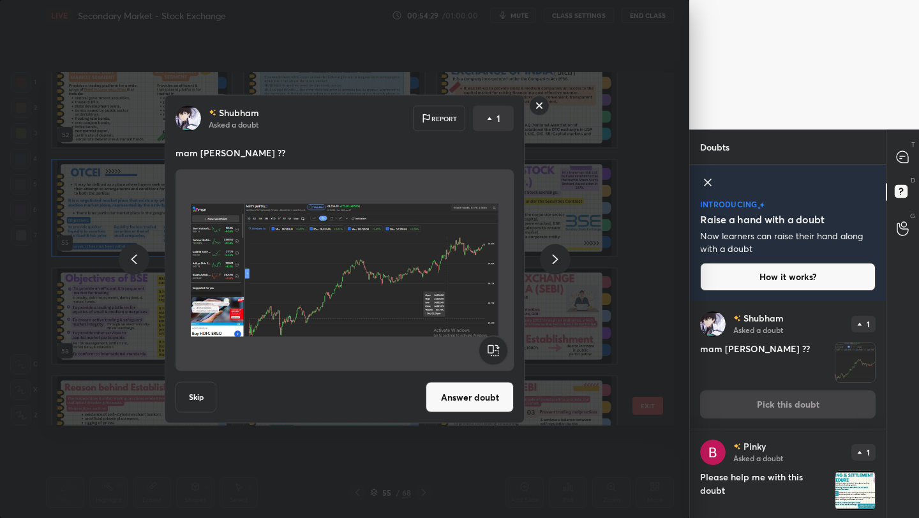
click at [538, 111] on rect at bounding box center [540, 106] width 20 height 20
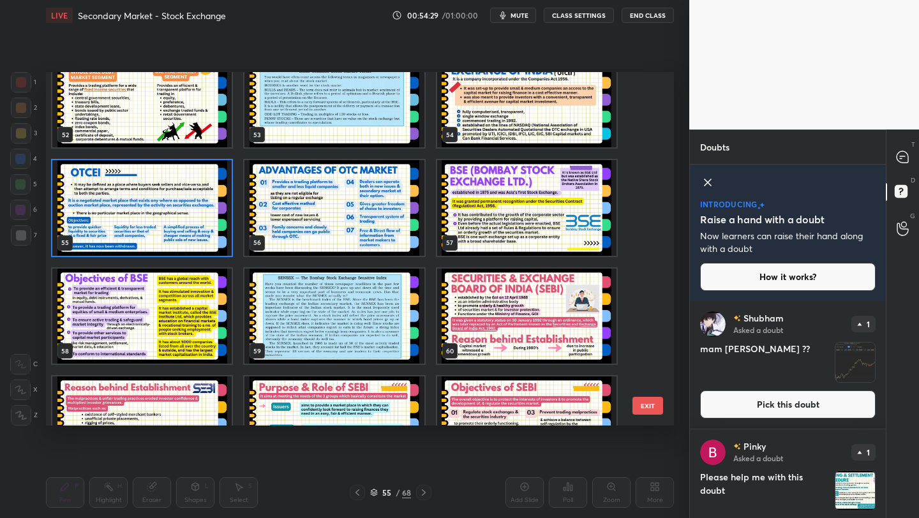
scroll to position [0, 0]
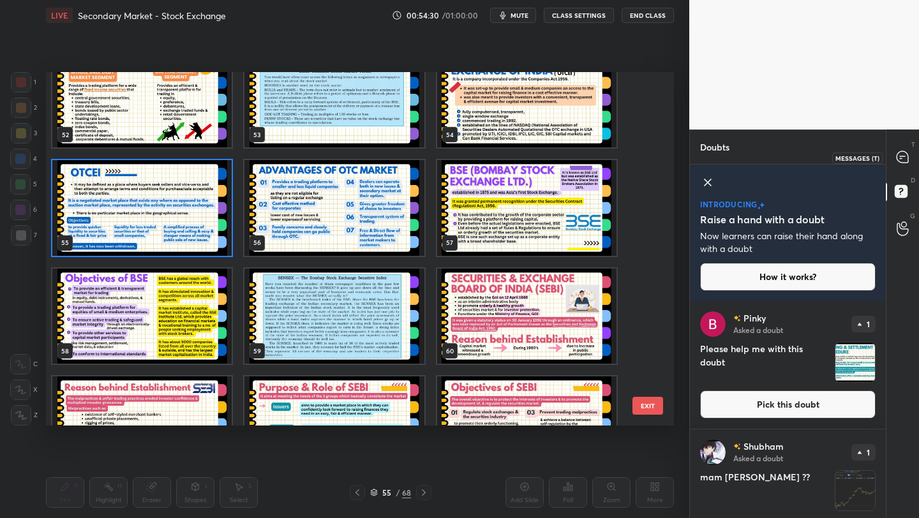
click at [910, 152] on div at bounding box center [903, 157] width 26 height 23
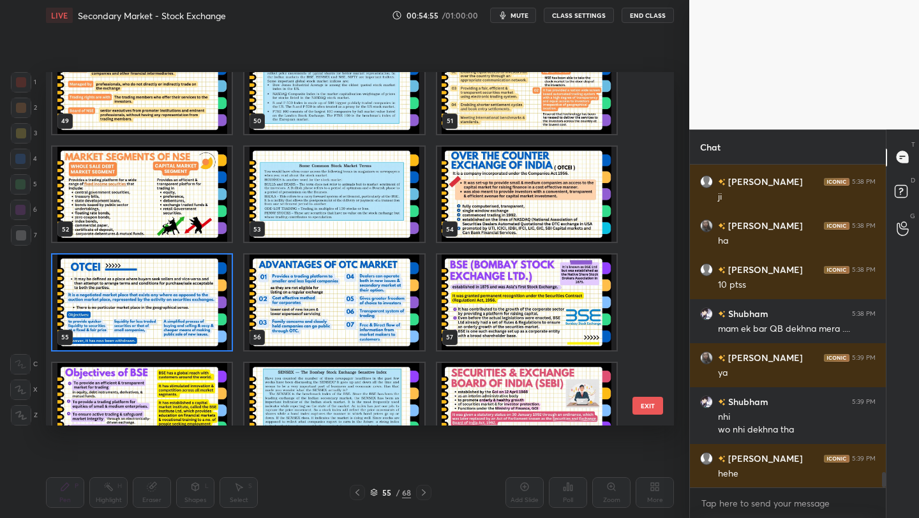
scroll to position [6585, 0]
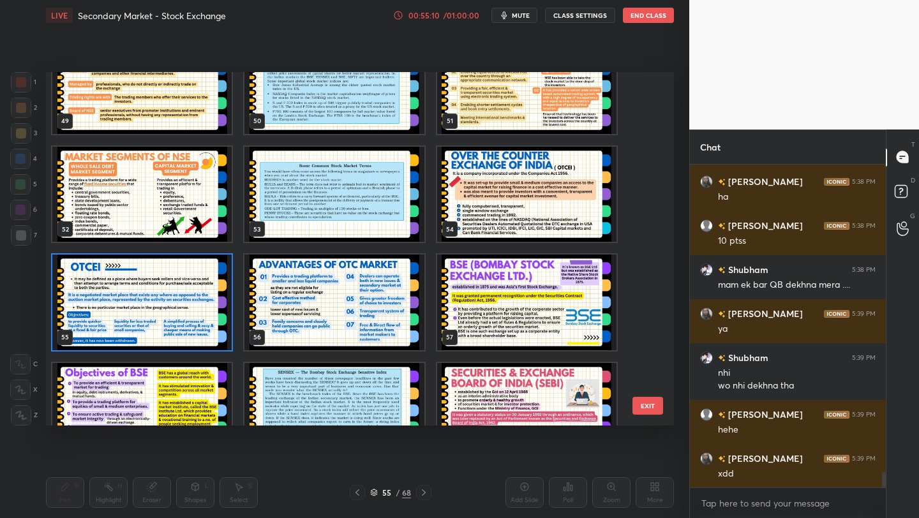
click at [322, 406] on img "grid" at bounding box center [333, 411] width 179 height 96
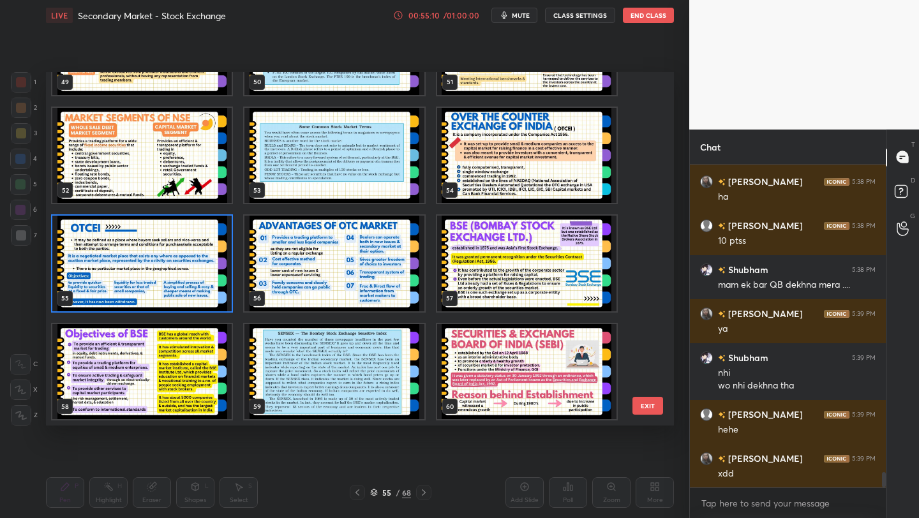
click at [322, 406] on img "grid" at bounding box center [333, 372] width 179 height 96
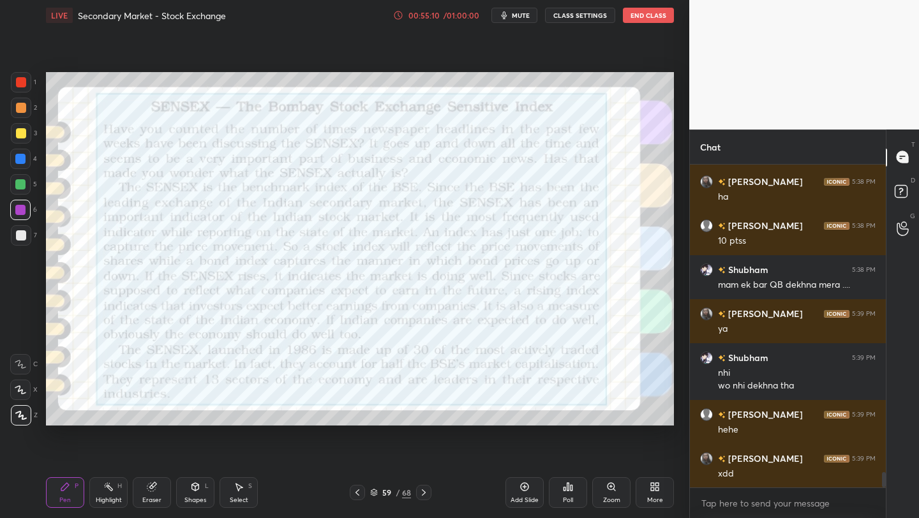
click at [322, 406] on img "grid" at bounding box center [333, 372] width 179 height 96
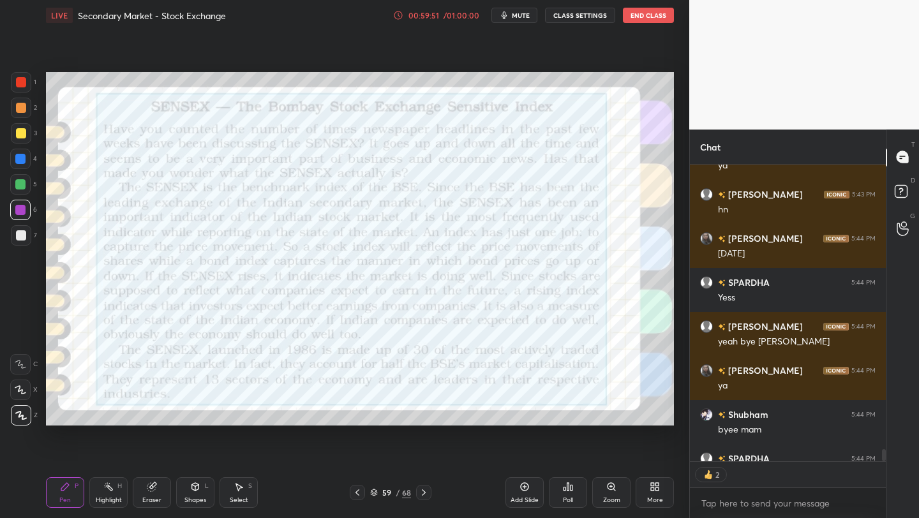
scroll to position [293, 192]
click at [651, 494] on div "More" at bounding box center [654, 492] width 38 height 31
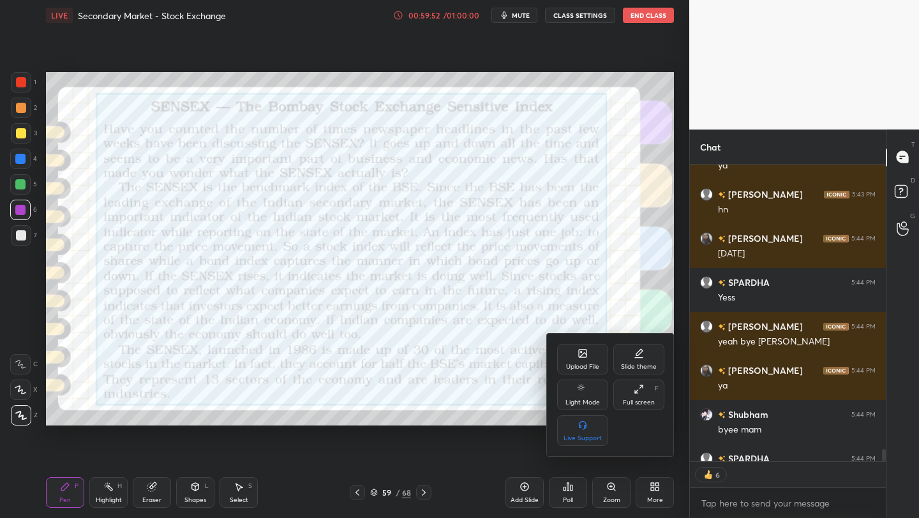
click at [581, 364] on div "Upload File" at bounding box center [582, 367] width 33 height 6
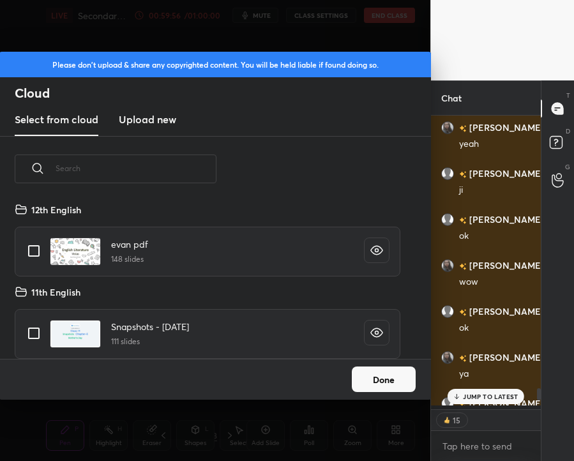
scroll to position [4, 4]
click at [158, 116] on h3 "Upload new" at bounding box center [147, 119] width 57 height 15
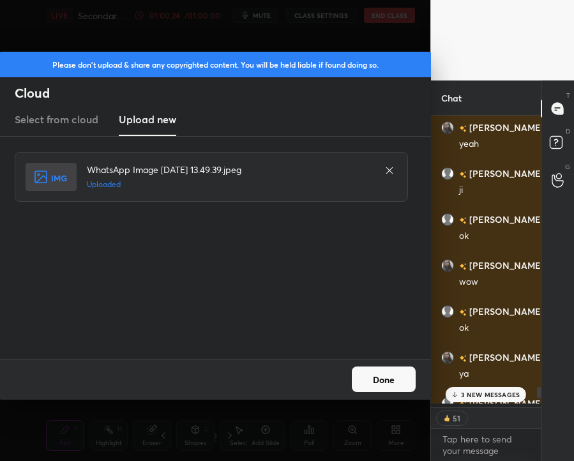
click at [401, 385] on button "Done" at bounding box center [384, 379] width 64 height 26
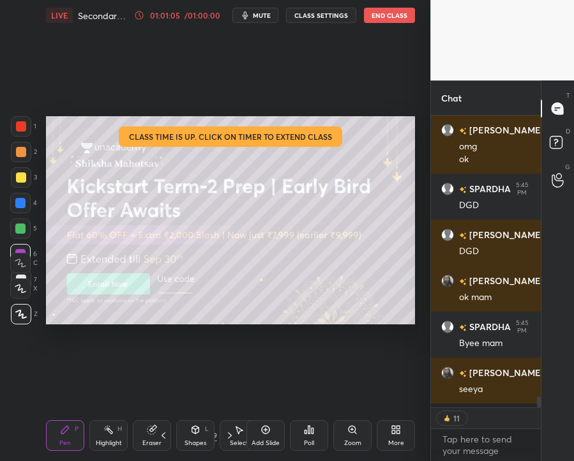
scroll to position [7443, 0]
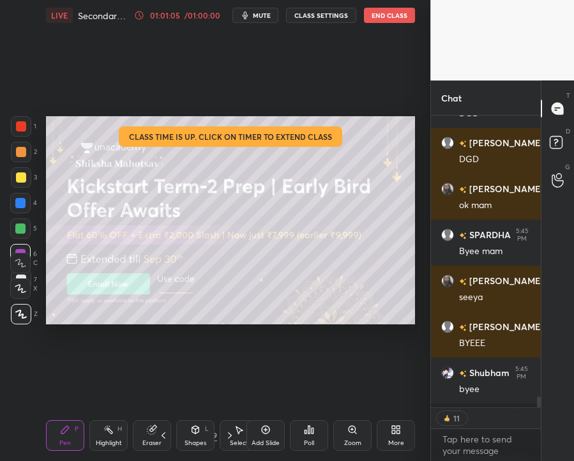
click at [404, 8] on button "End Class" at bounding box center [389, 15] width 51 height 15
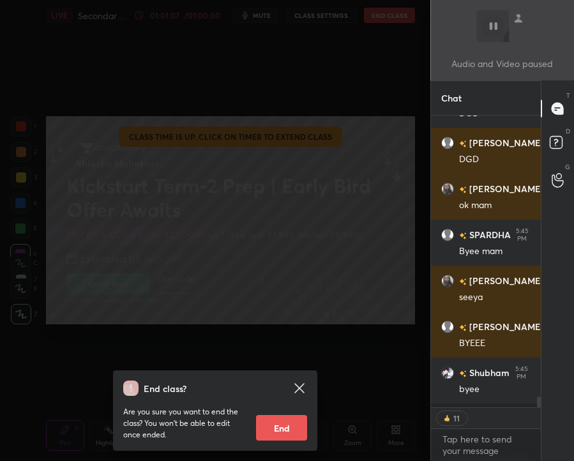
click at [272, 426] on button "End" at bounding box center [281, 428] width 51 height 26
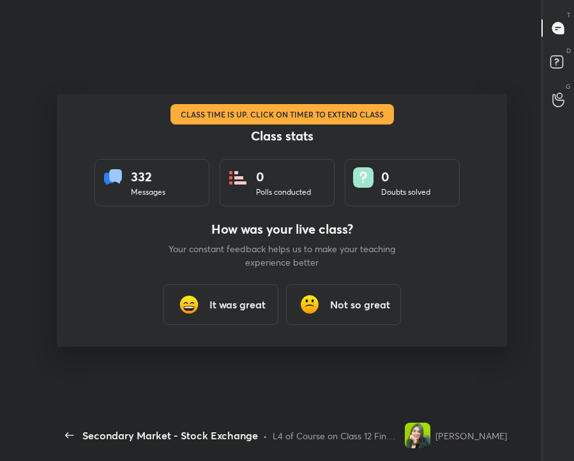
scroll to position [0, 0]
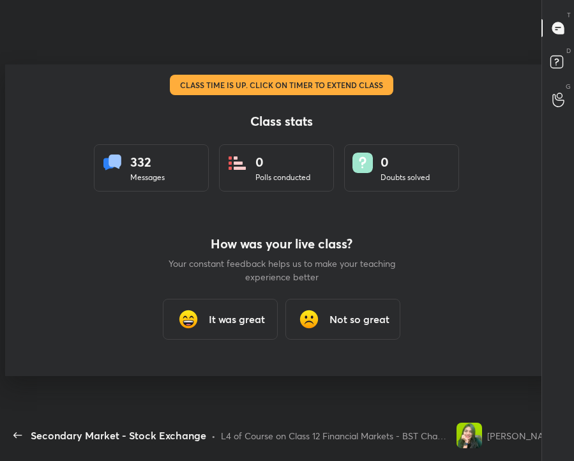
type textarea "x"
